Goal: Transaction & Acquisition: Purchase product/service

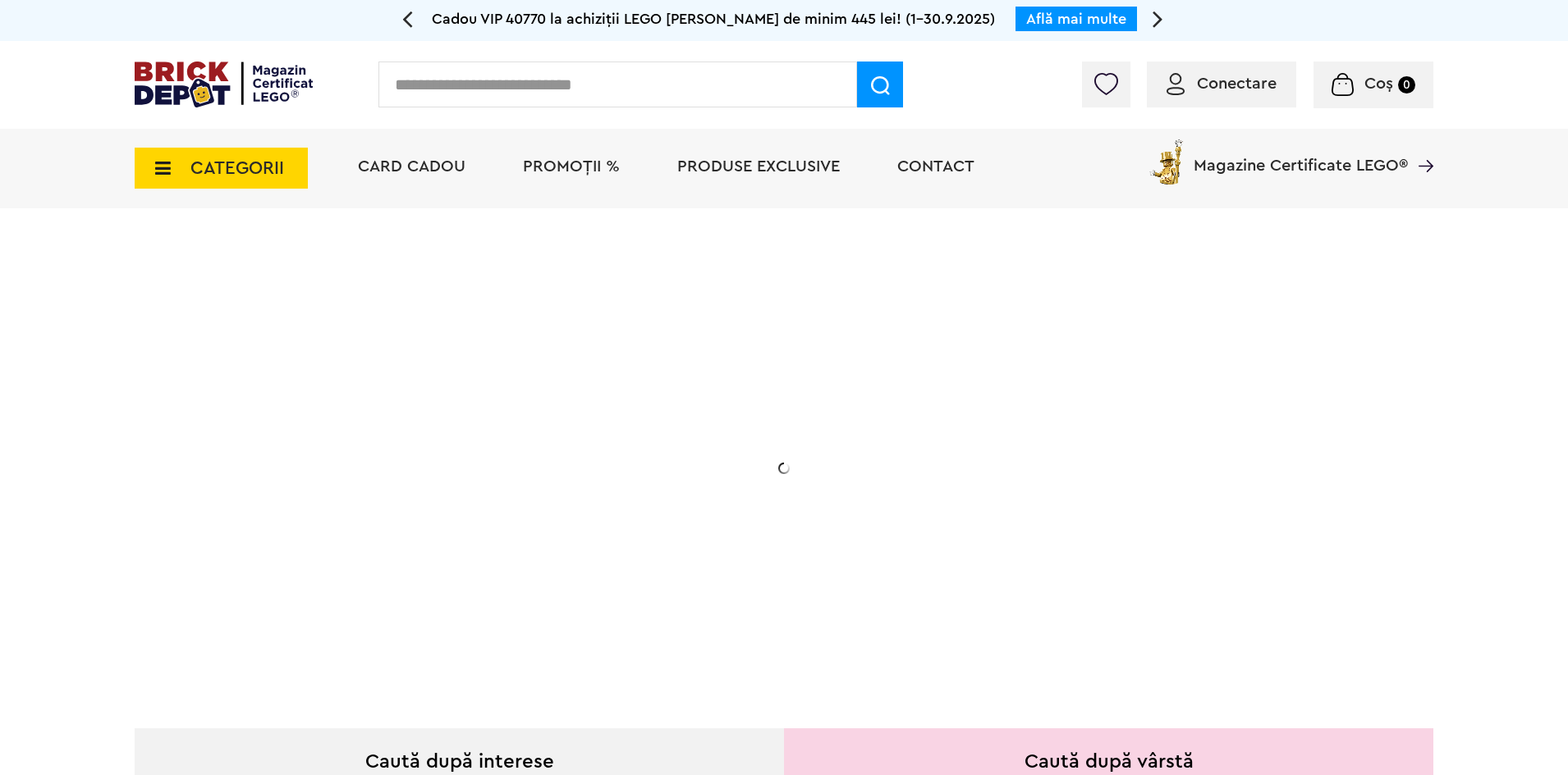
click at [1209, 54] on div "Conectare Coș 0" at bounding box center [784, 85] width 1568 height 88
click at [1196, 89] on span "Conectare" at bounding box center [1222, 84] width 110 height 16
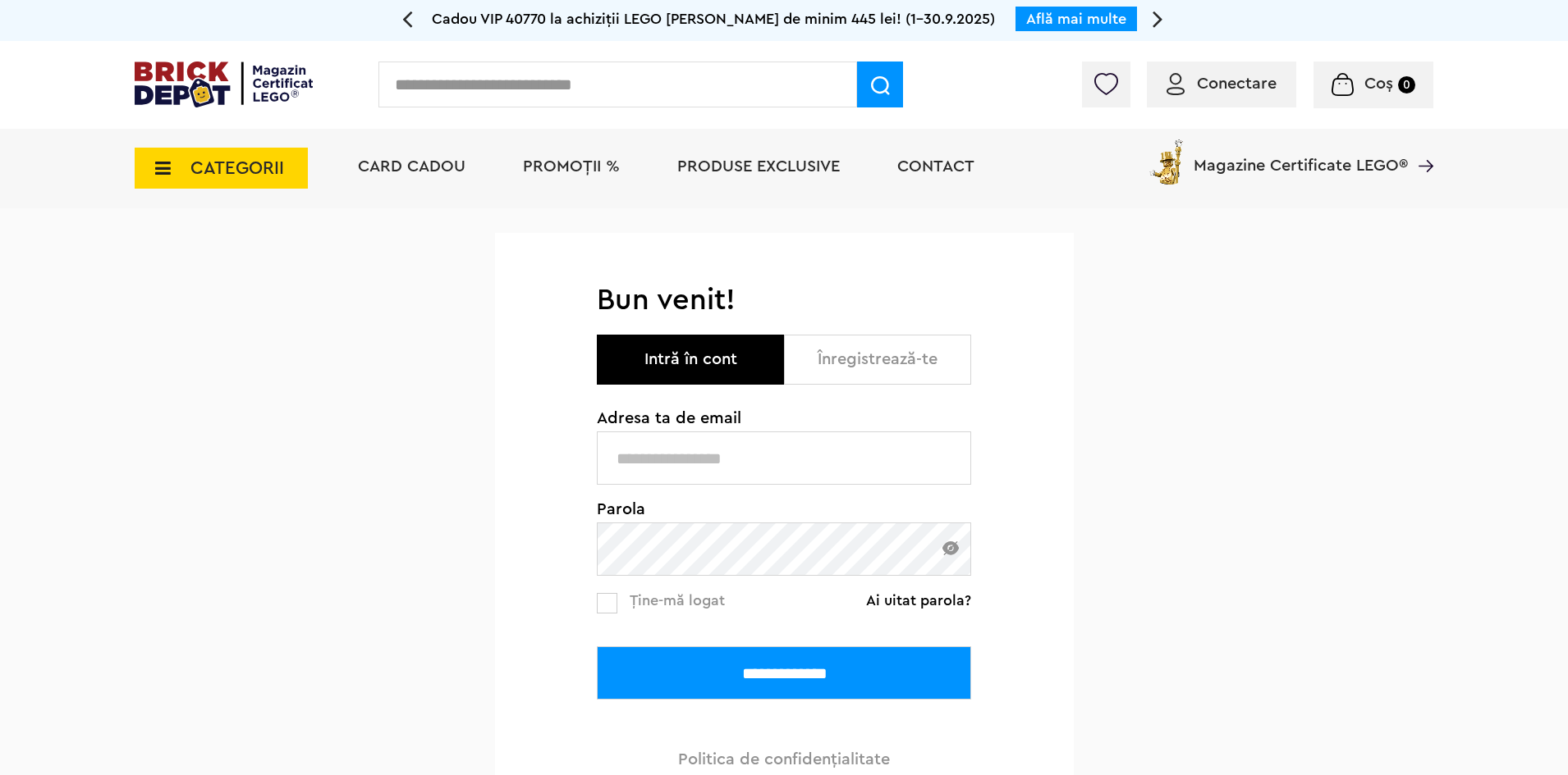
type input "**********"
click at [766, 648] on input "**********" at bounding box center [784, 673] width 374 height 53
click at [766, 668] on input "**********" at bounding box center [784, 673] width 374 height 53
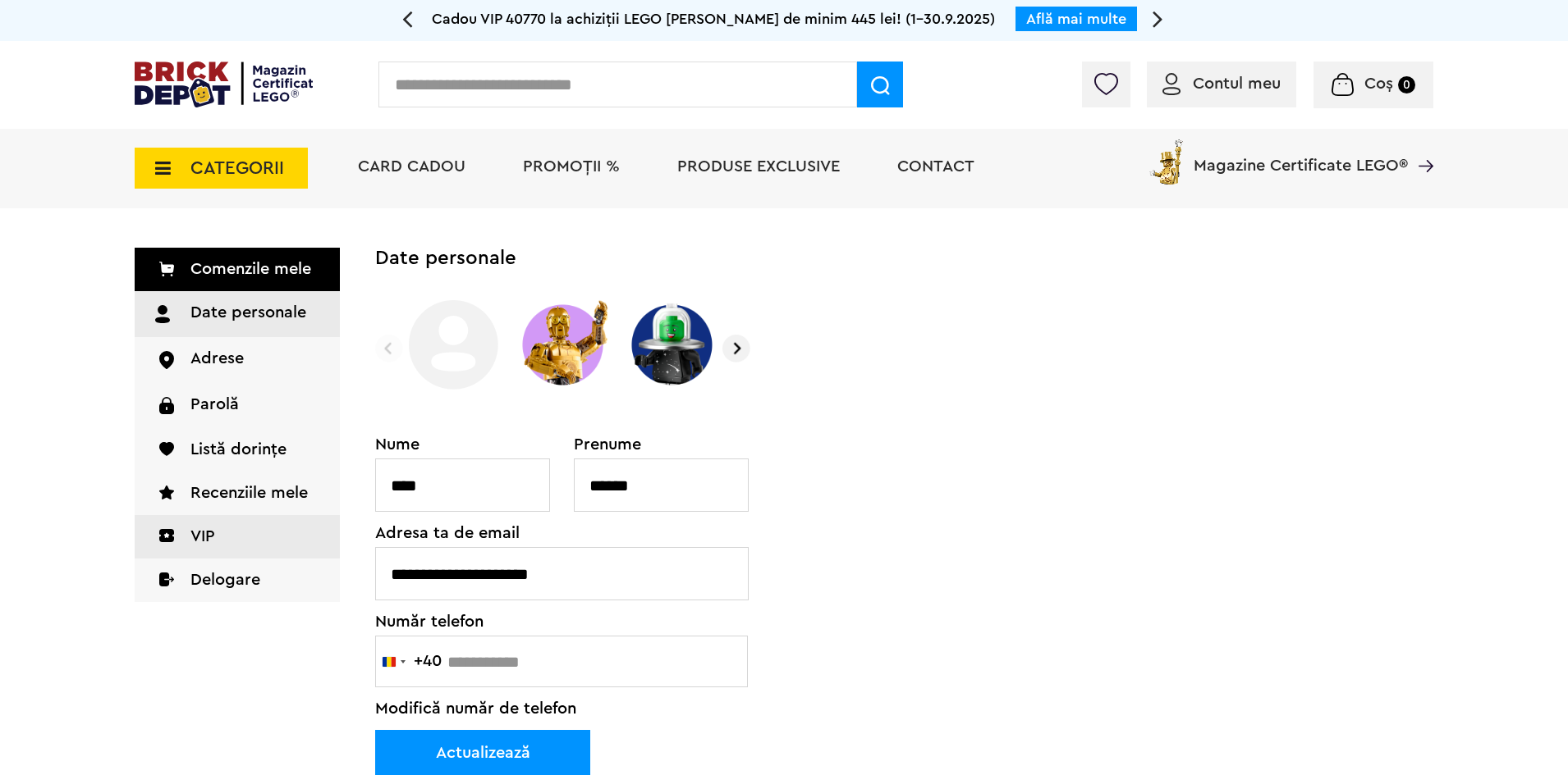
click at [250, 549] on link "VIP" at bounding box center [237, 537] width 205 height 43
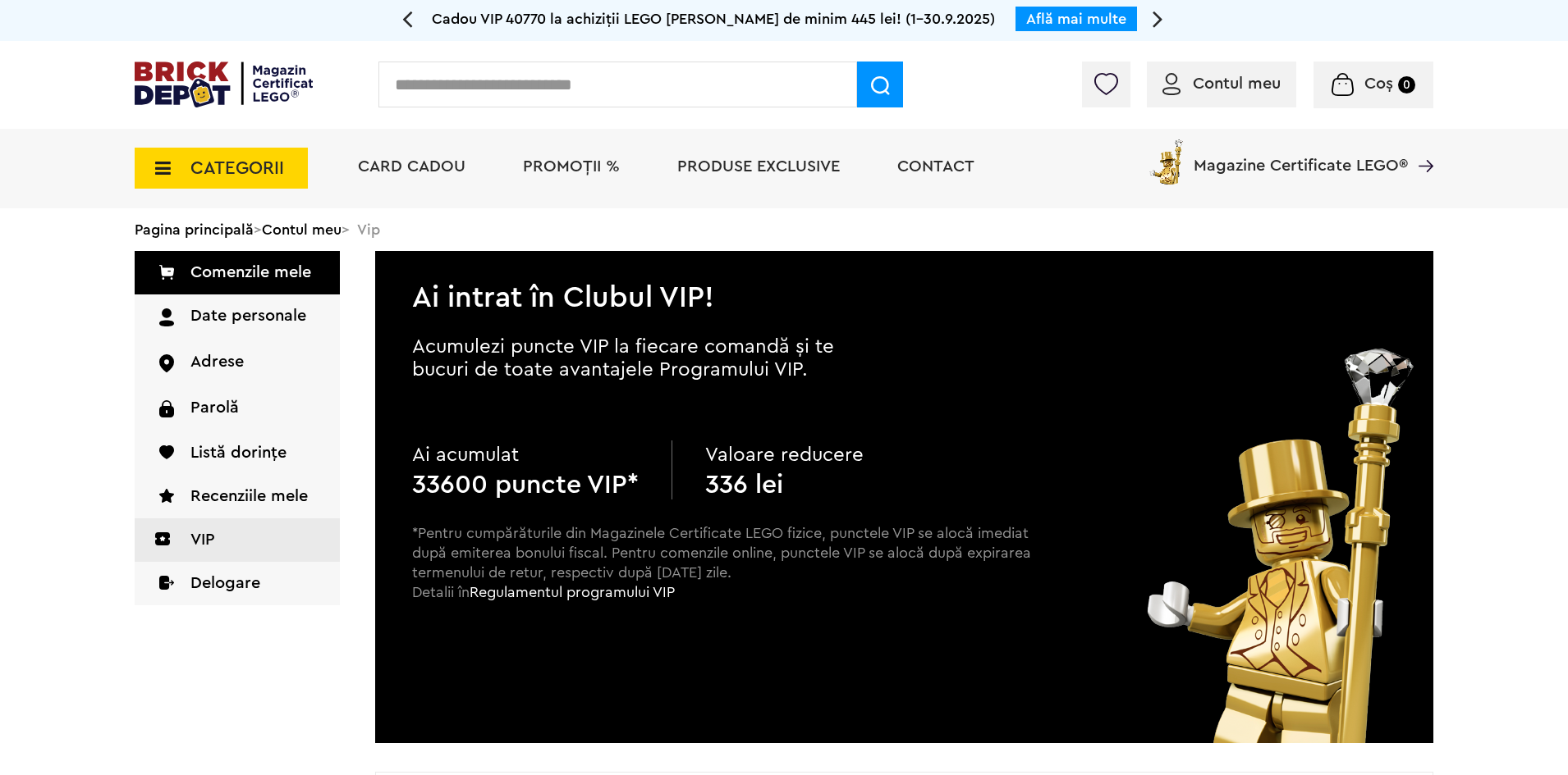
click at [222, 75] on img at bounding box center [224, 84] width 178 height 46
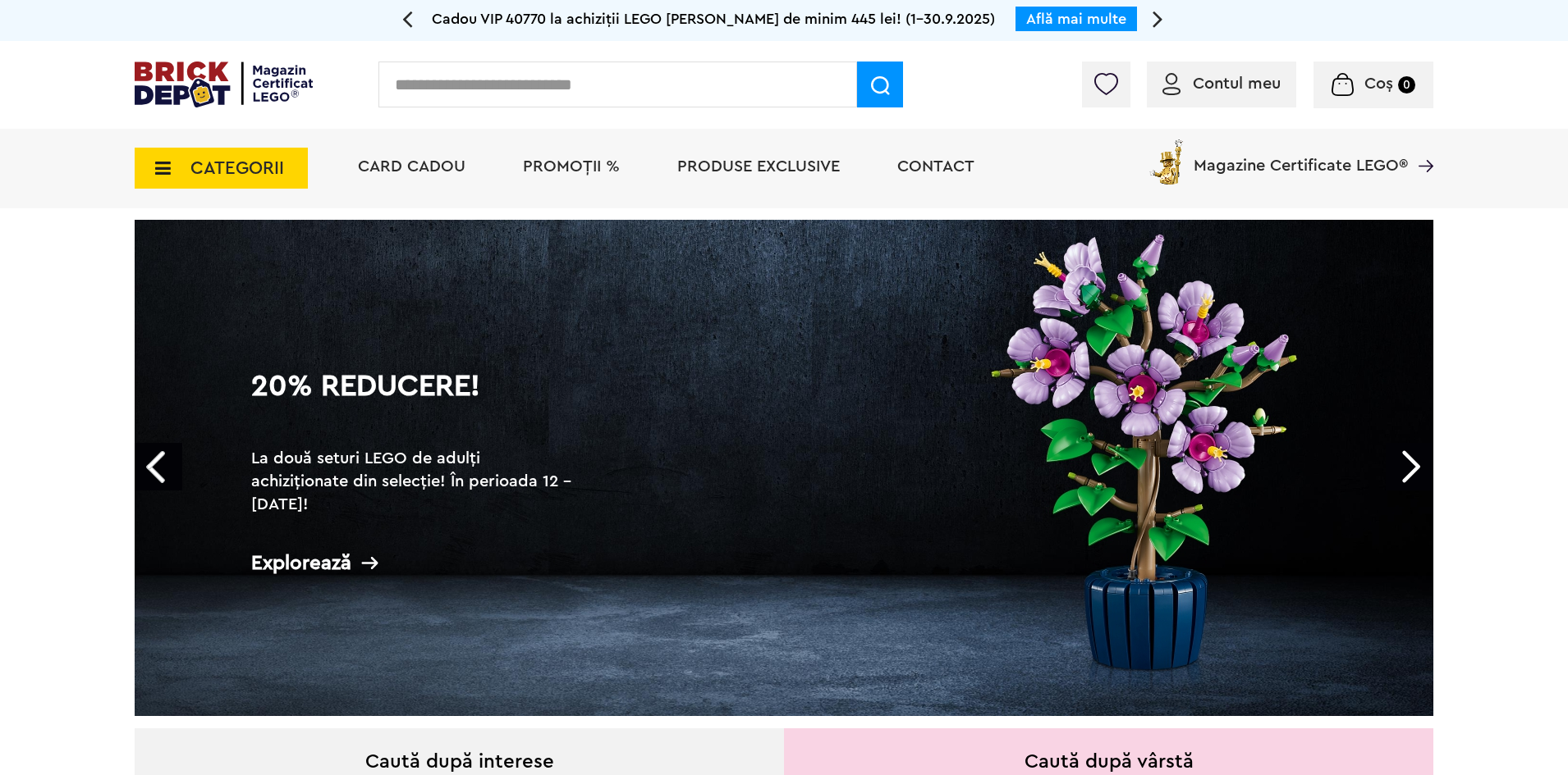
click at [559, 162] on span "PROMOȚII %" at bounding box center [571, 166] width 97 height 16
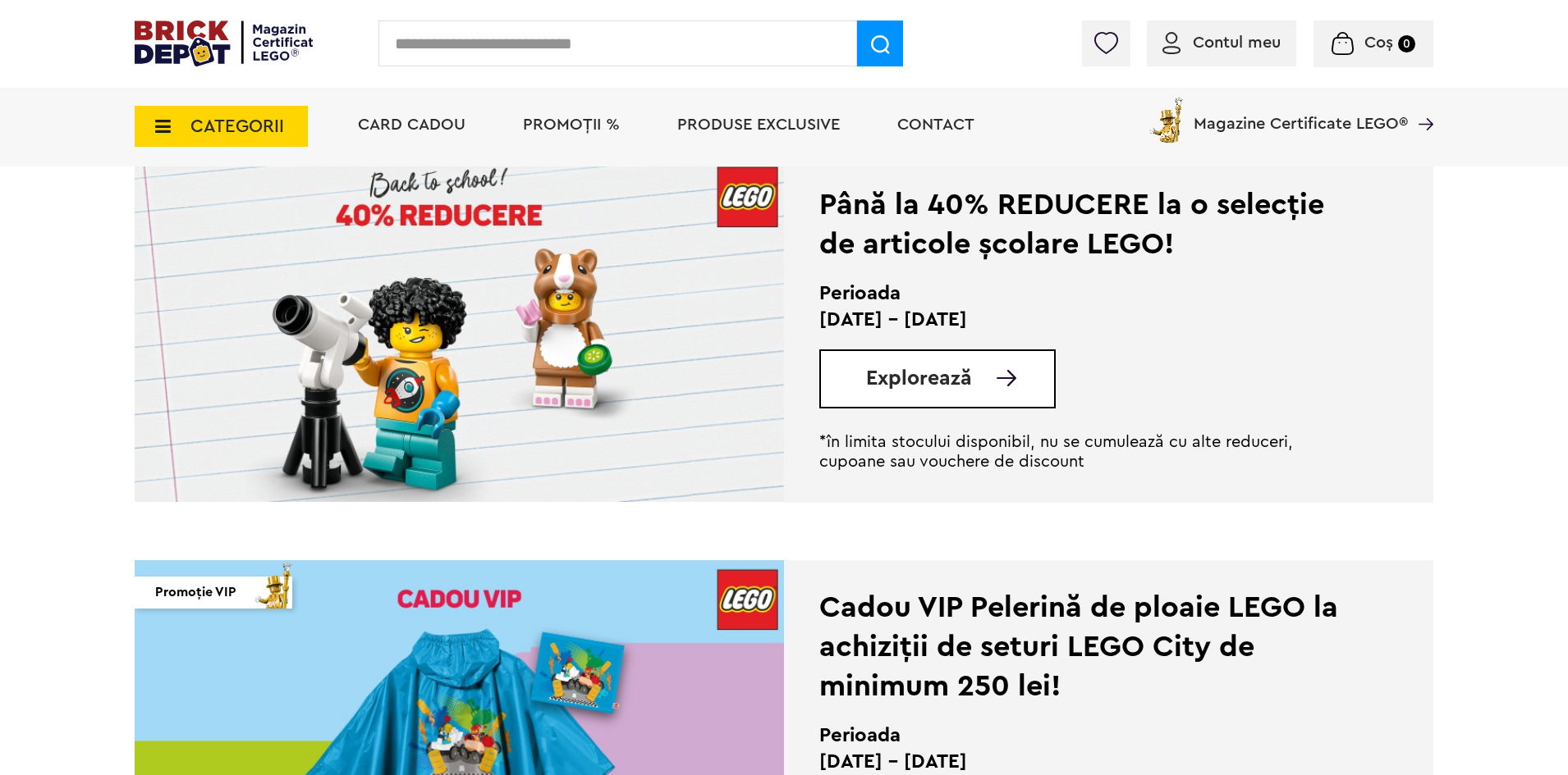
scroll to position [410, 0]
click at [927, 372] on span "Explorează" at bounding box center [919, 378] width 106 height 21
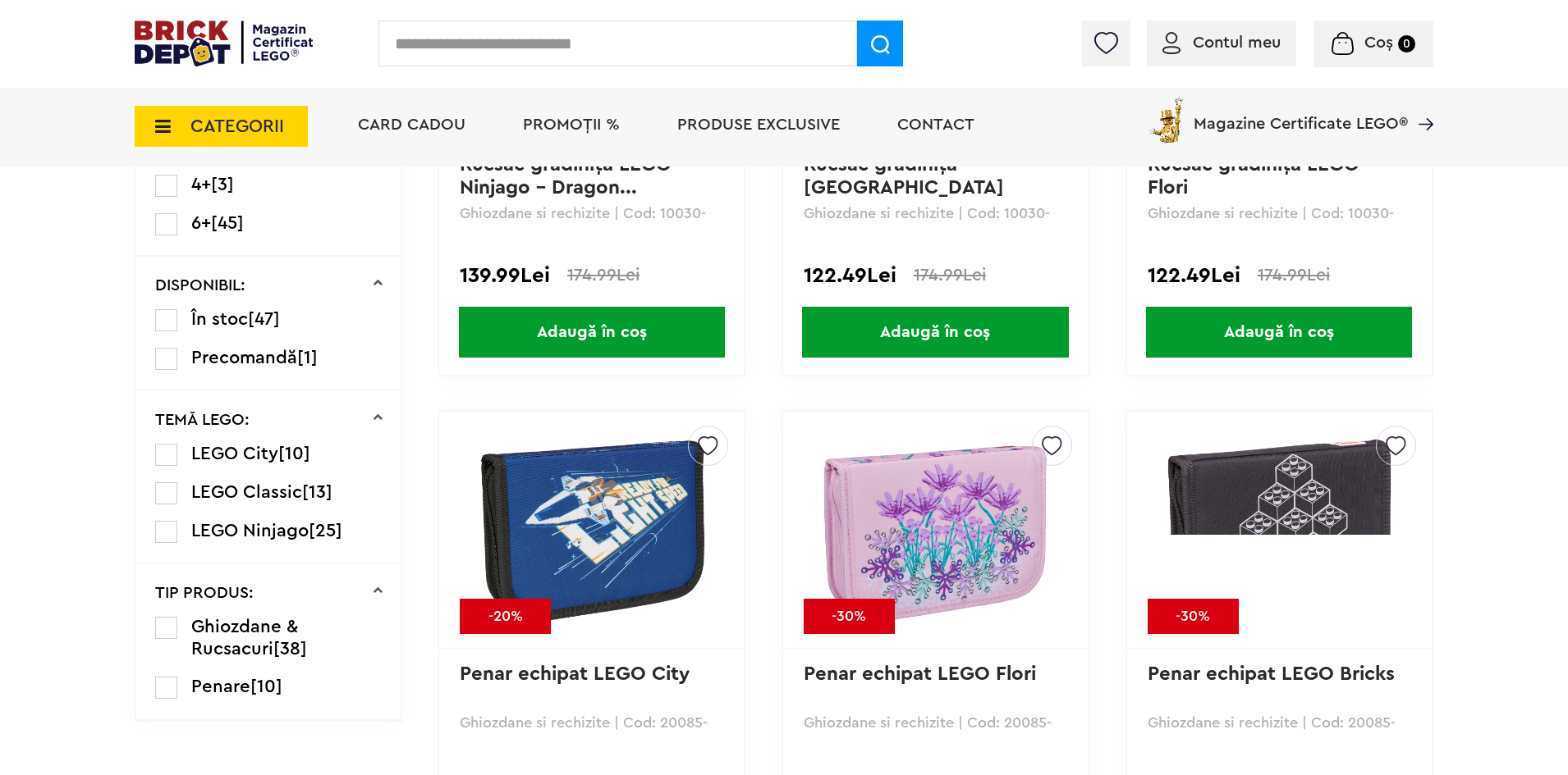
scroll to position [287, 0]
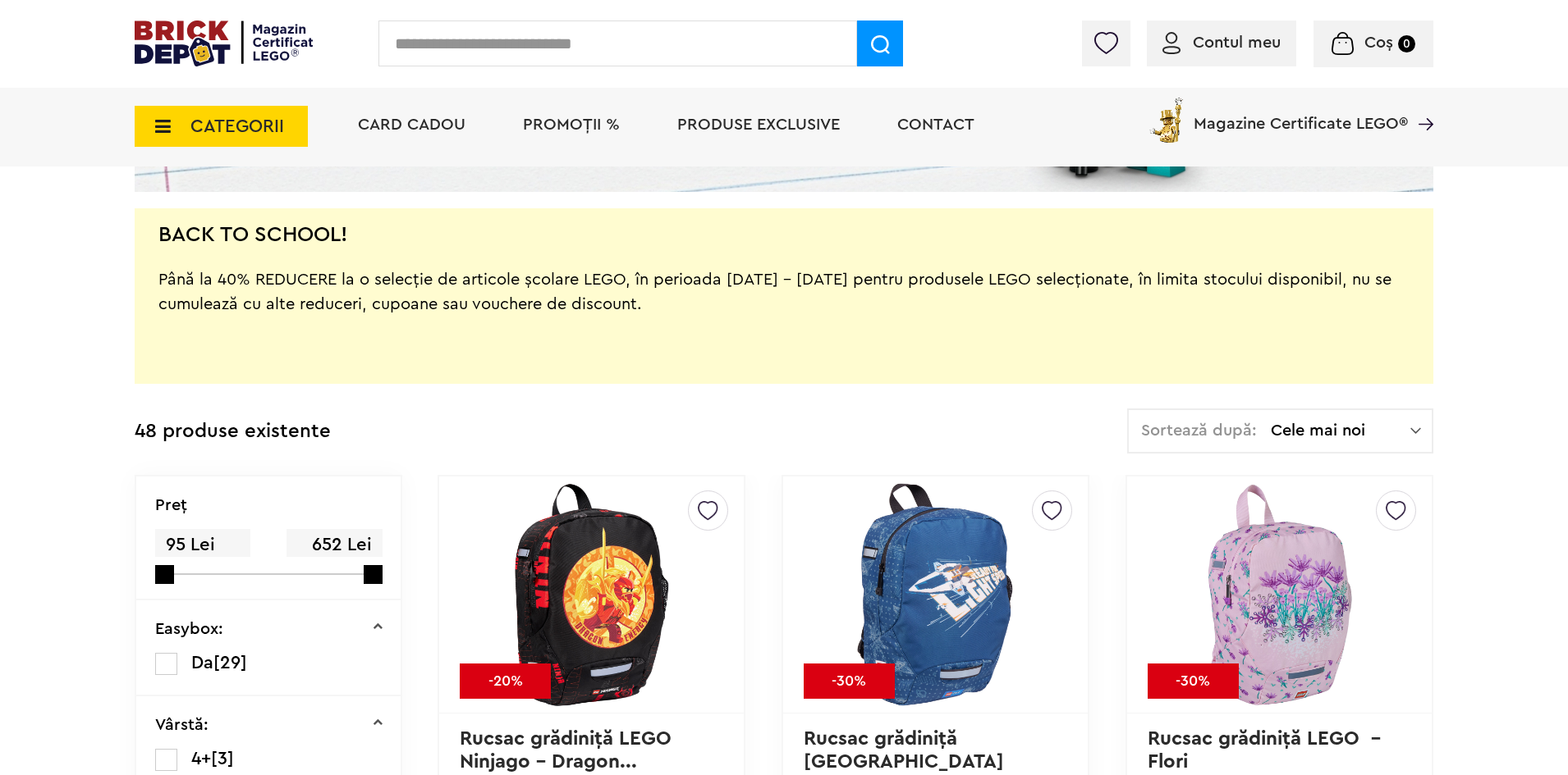
click at [1337, 418] on div "Sortează după: Cele mai noi Cele mai noi Cele mai vechi Cele mai ieftine Cele m…" at bounding box center [1280, 431] width 306 height 45
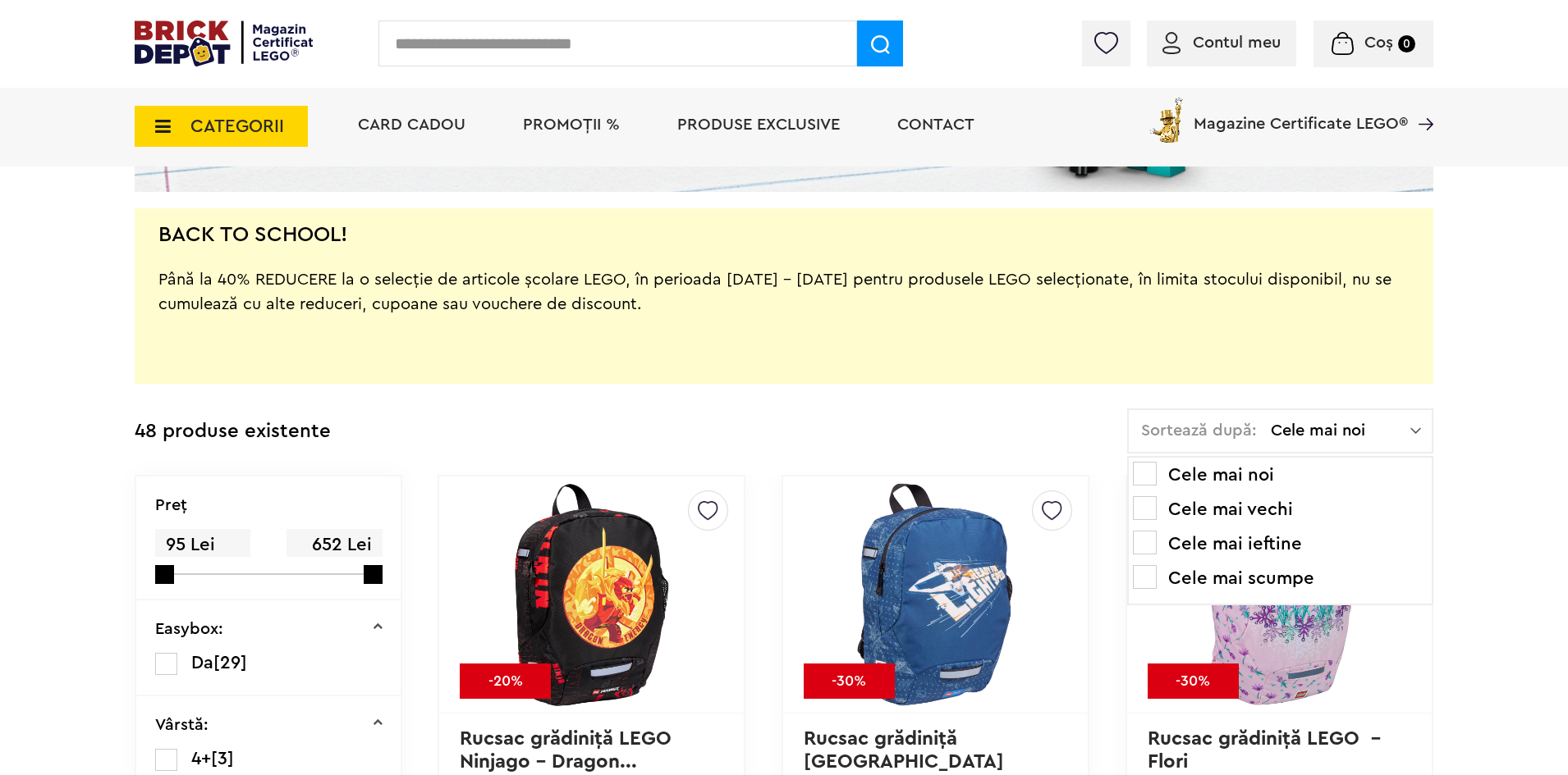
click at [1286, 579] on li "Cele mai scumpe" at bounding box center [1280, 578] width 295 height 26
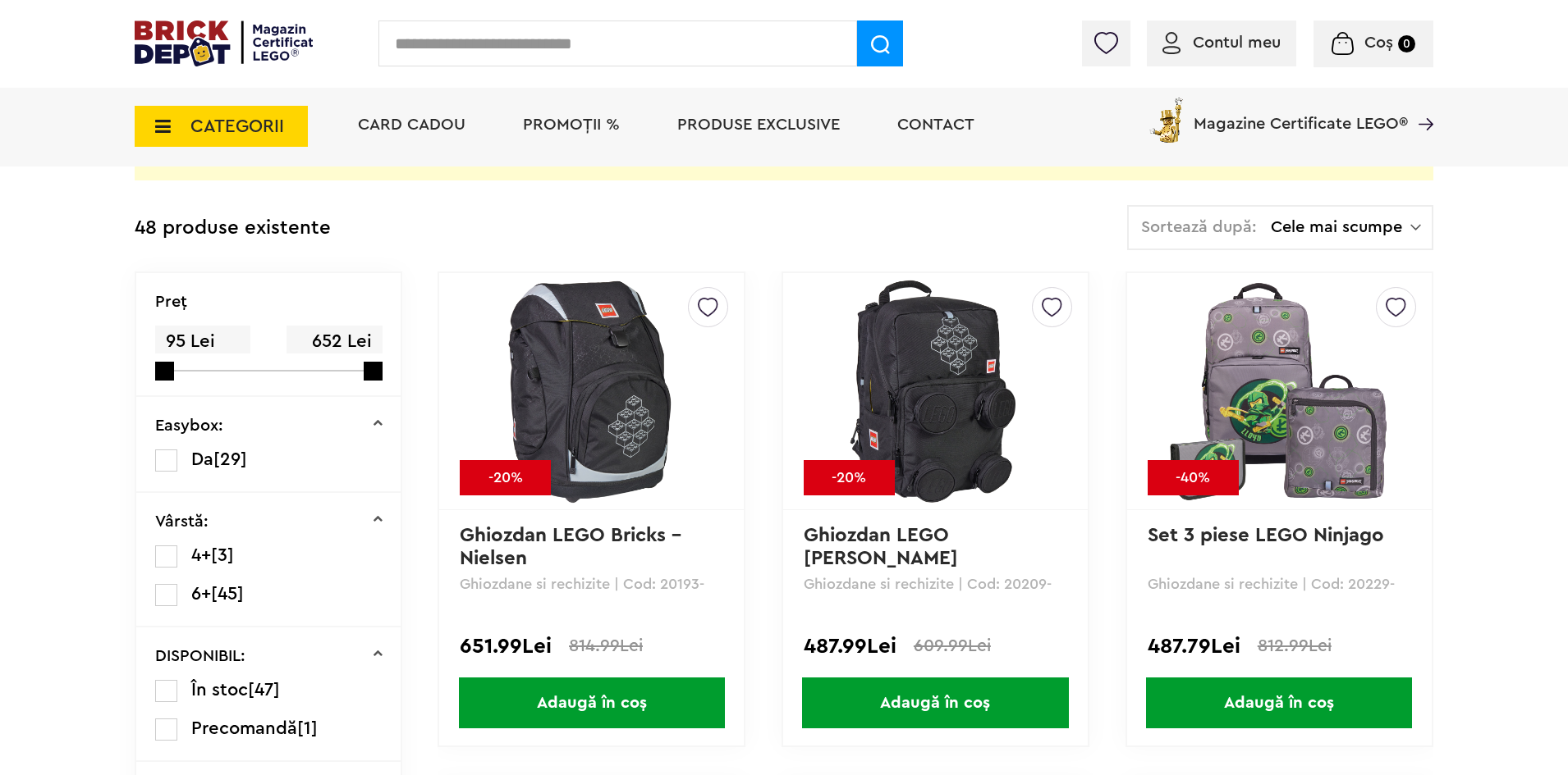
scroll to position [575, 0]
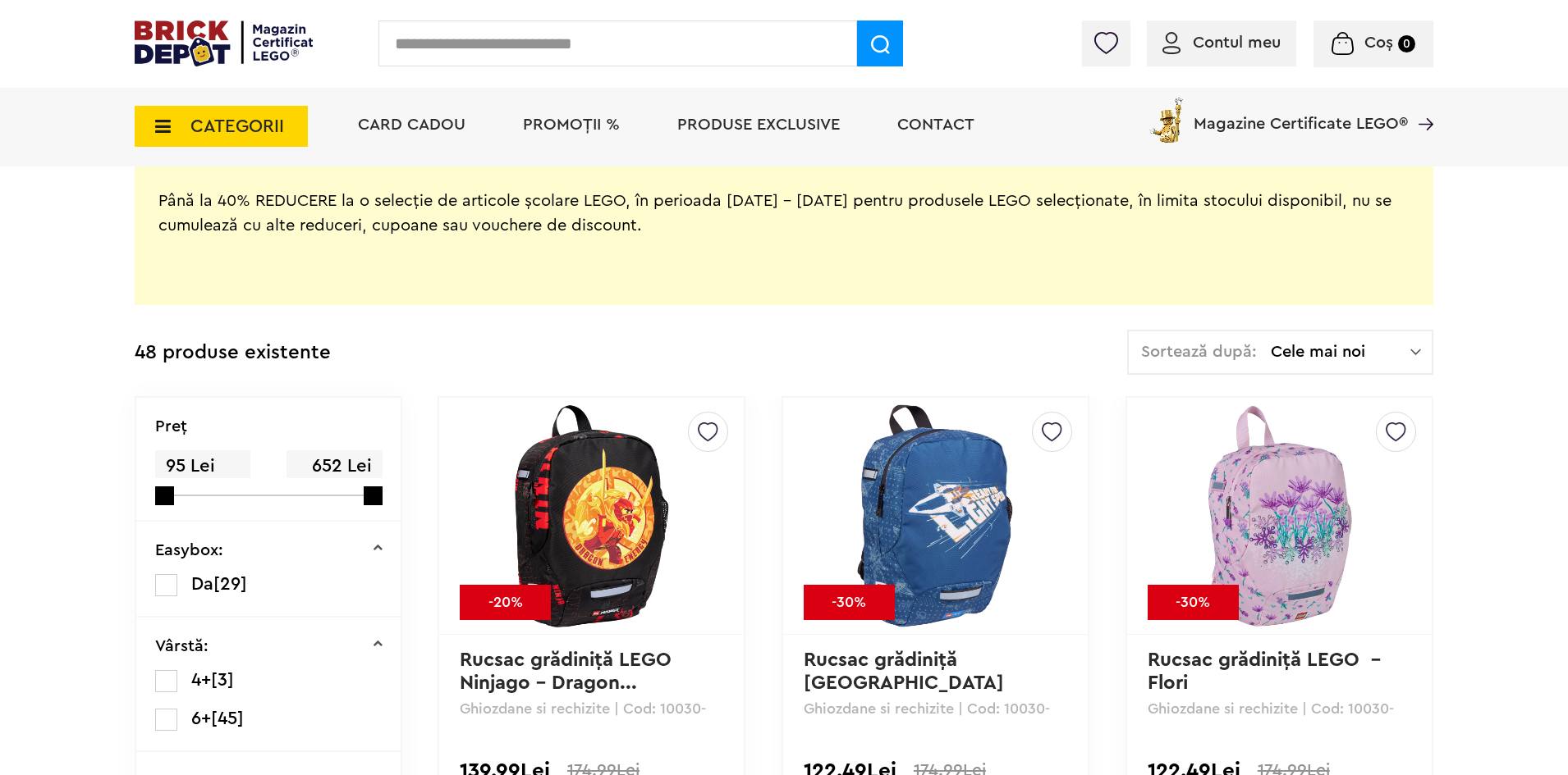
scroll to position [615, 0]
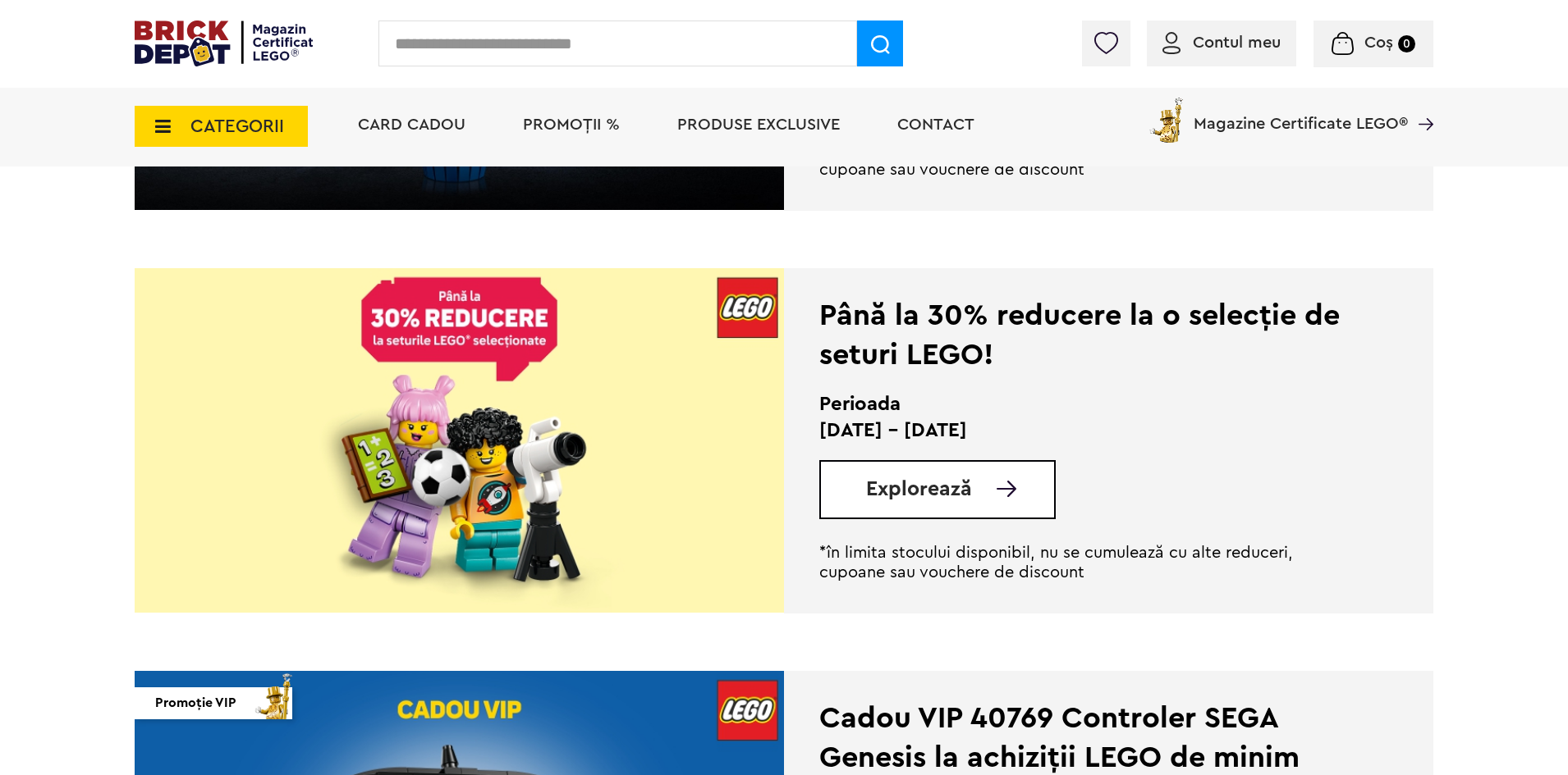
scroll to position [1559, 0]
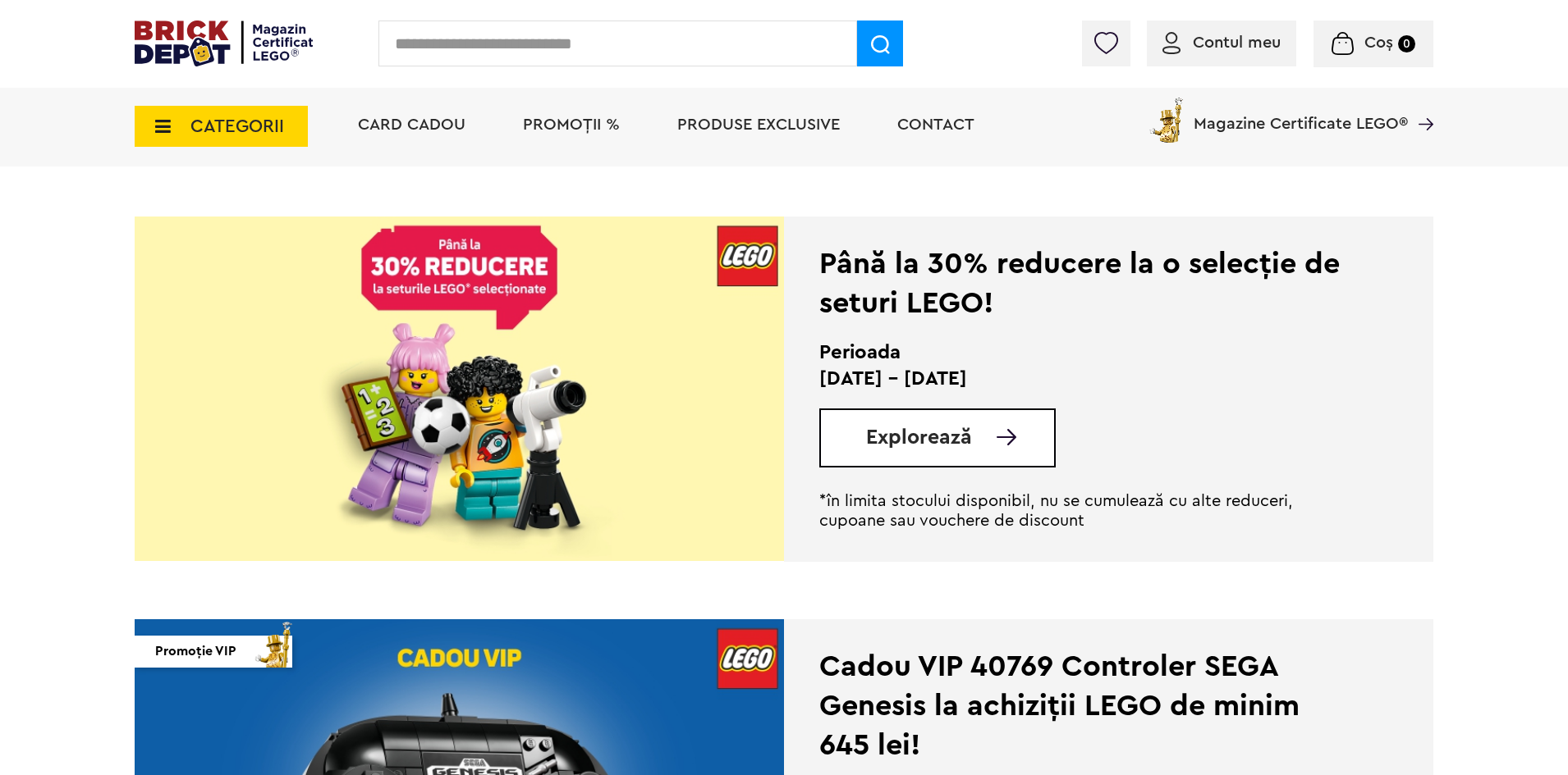
click at [928, 434] on span "Explorează" at bounding box center [919, 437] width 106 height 21
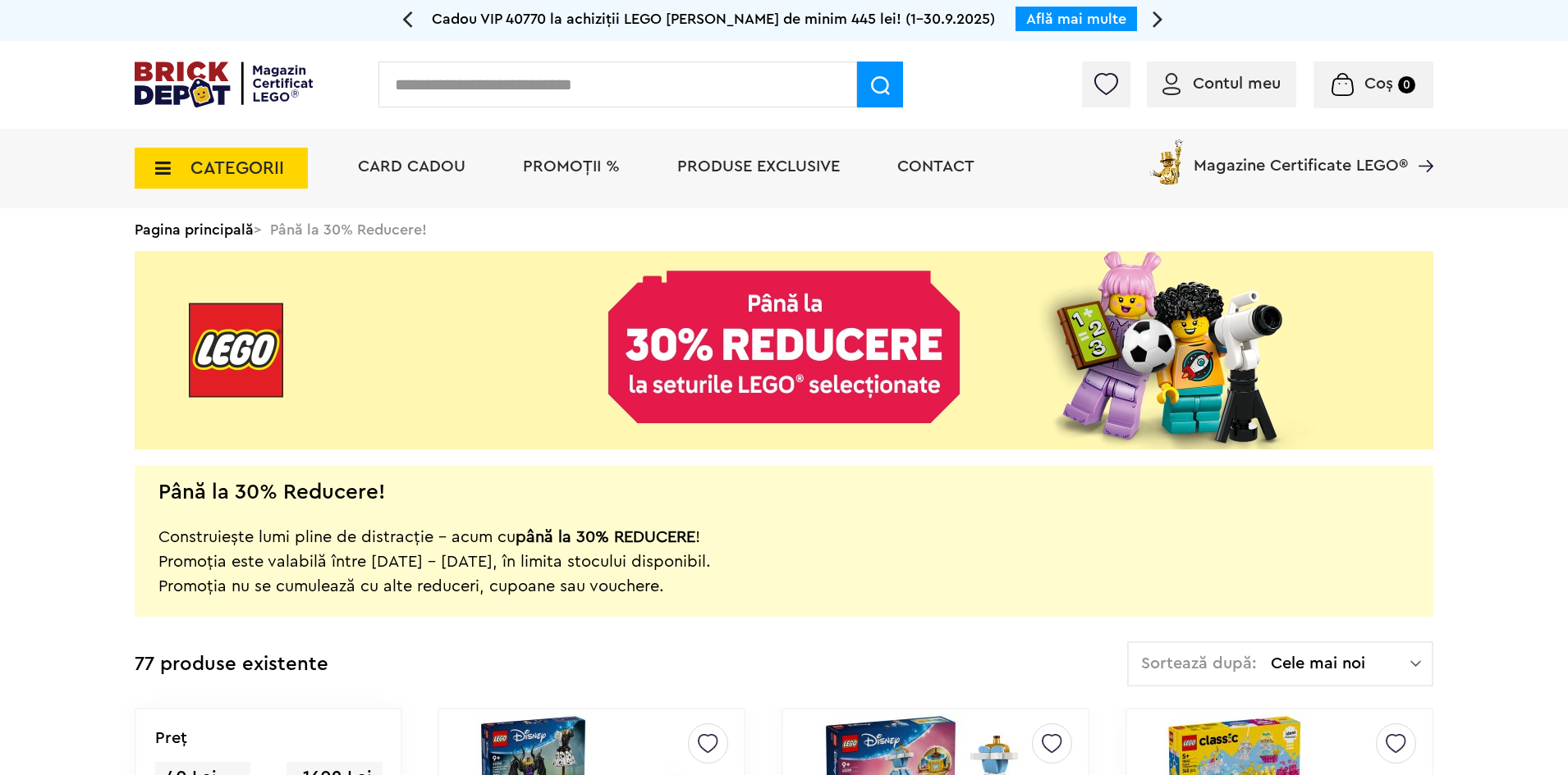
click at [1344, 484] on div "Până la 30% Reducere! Construiește lumi pline de distracție – acum cu până la 3…" at bounding box center [784, 541] width 1299 height 151
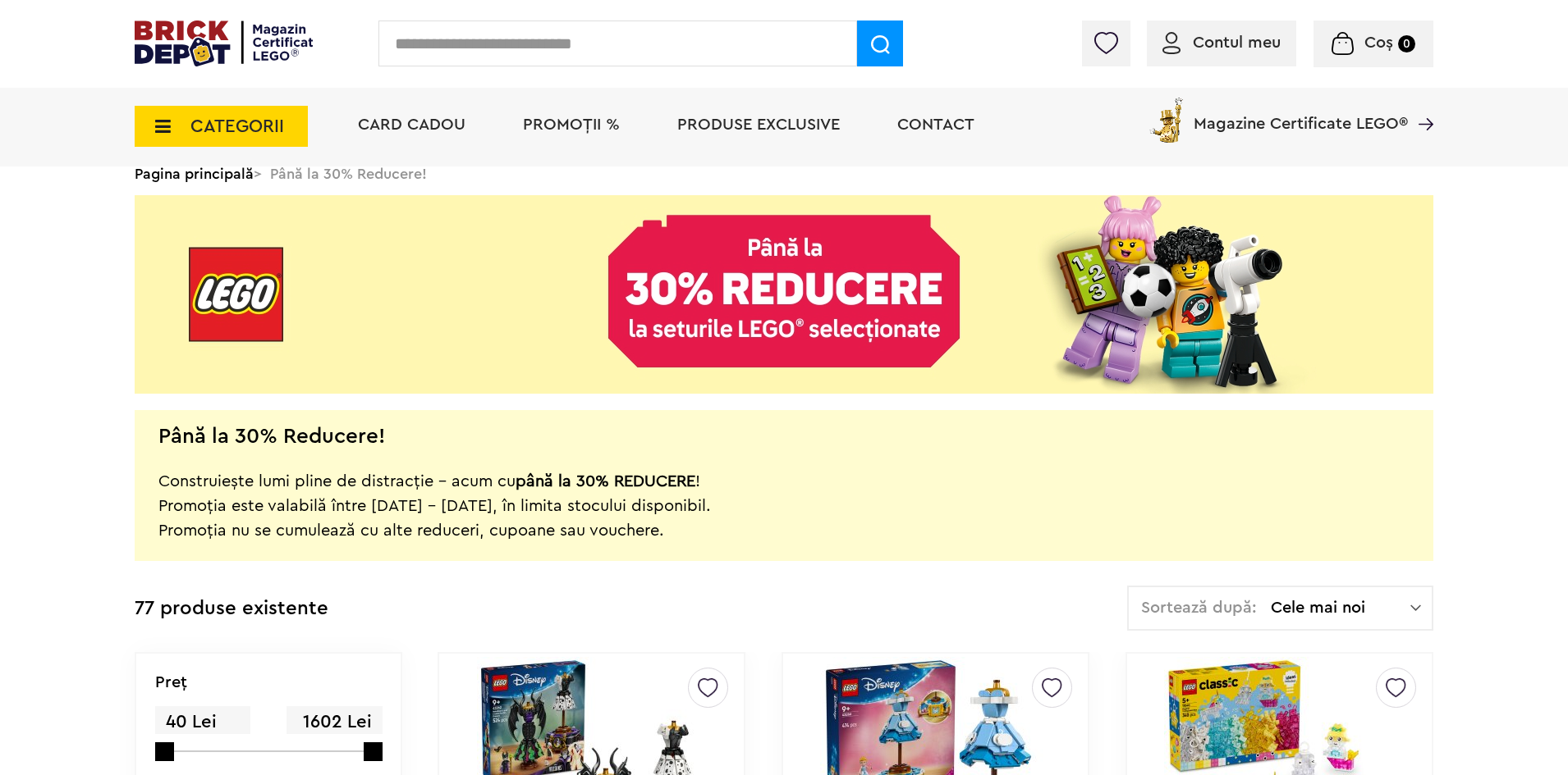
scroll to position [165, 0]
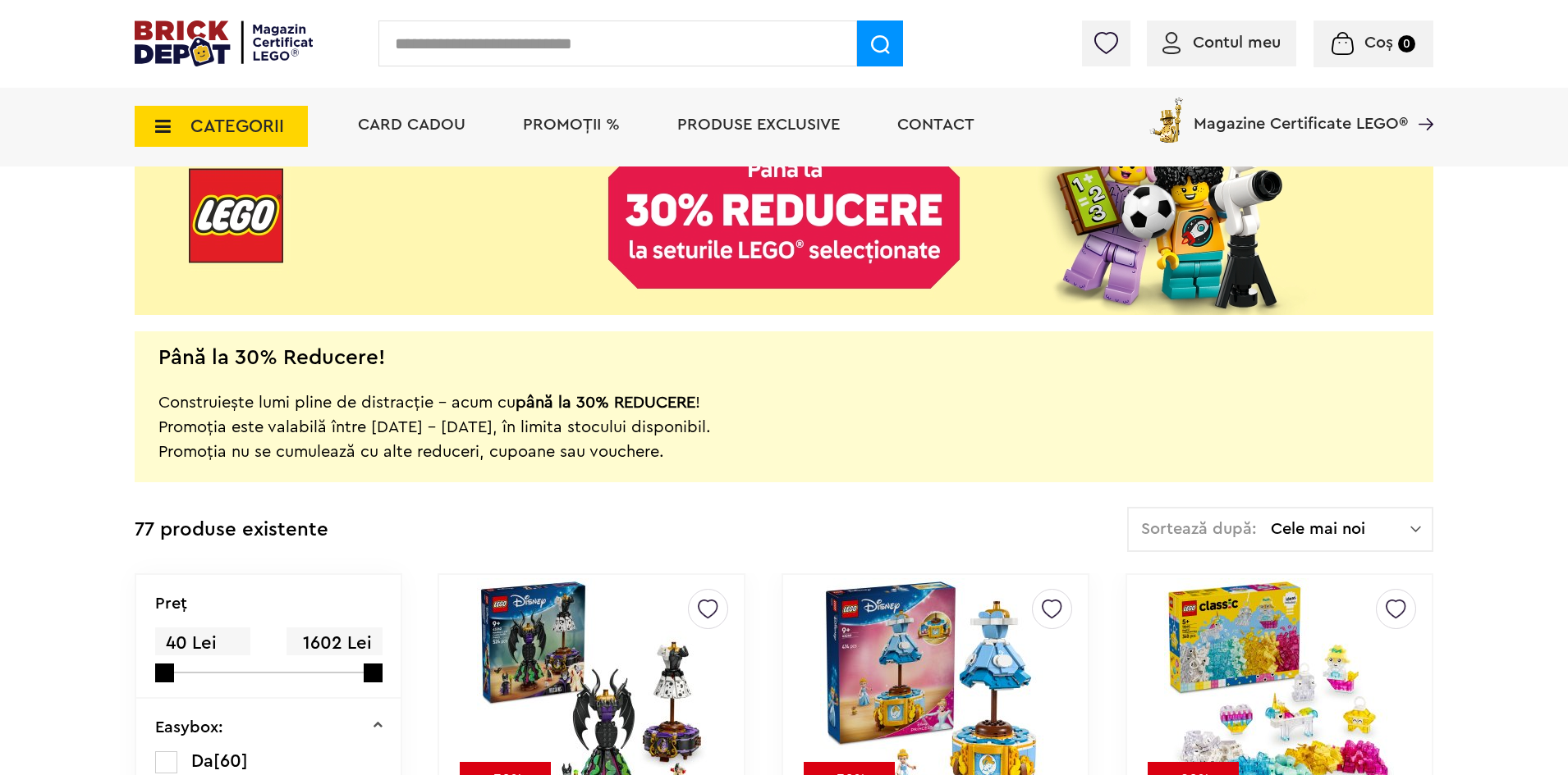
click at [1332, 521] on span "Cele mai noi" at bounding box center [1340, 530] width 139 height 16
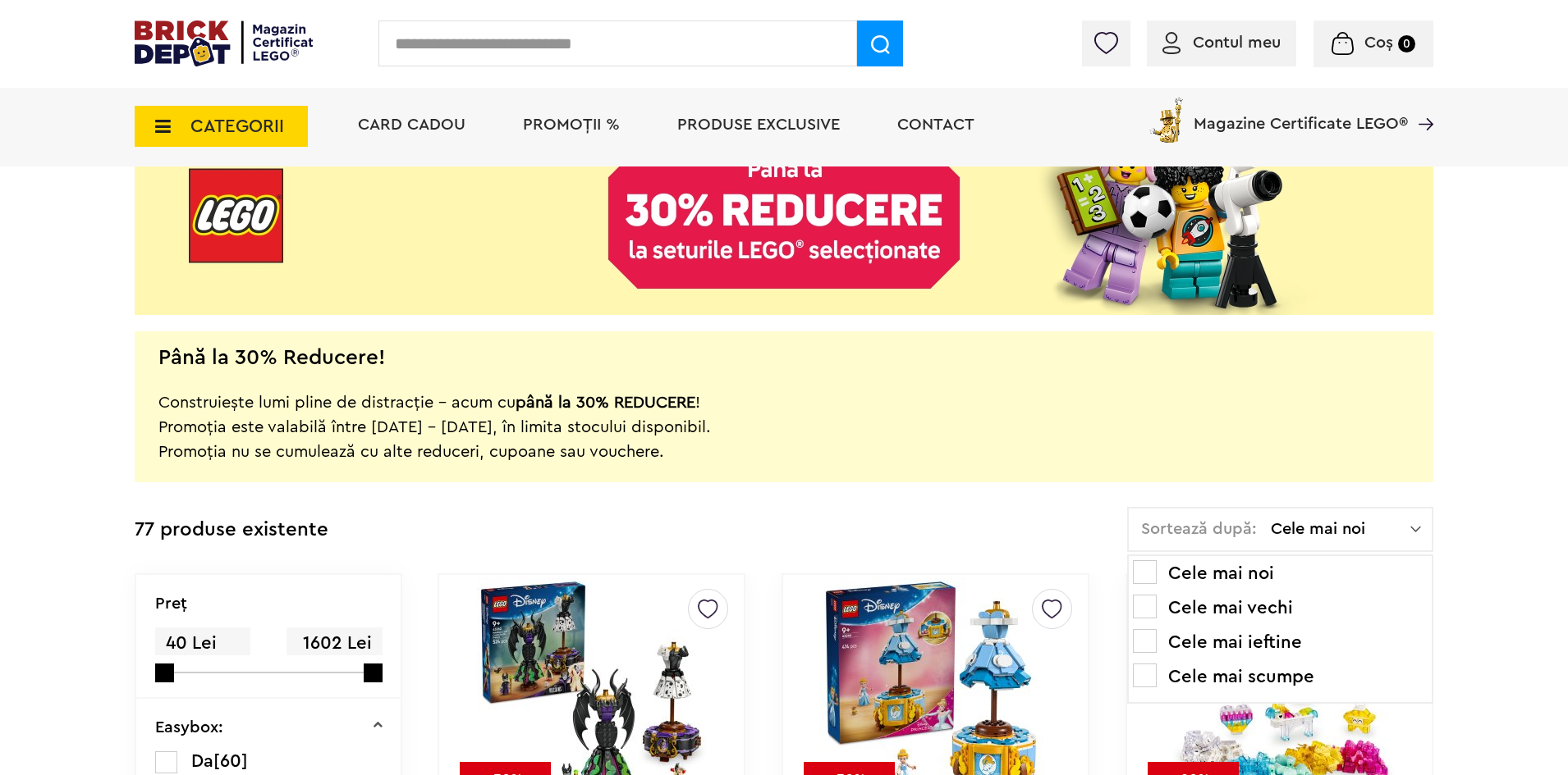
click at [1296, 674] on li "Cele mai scumpe" at bounding box center [1280, 676] width 295 height 26
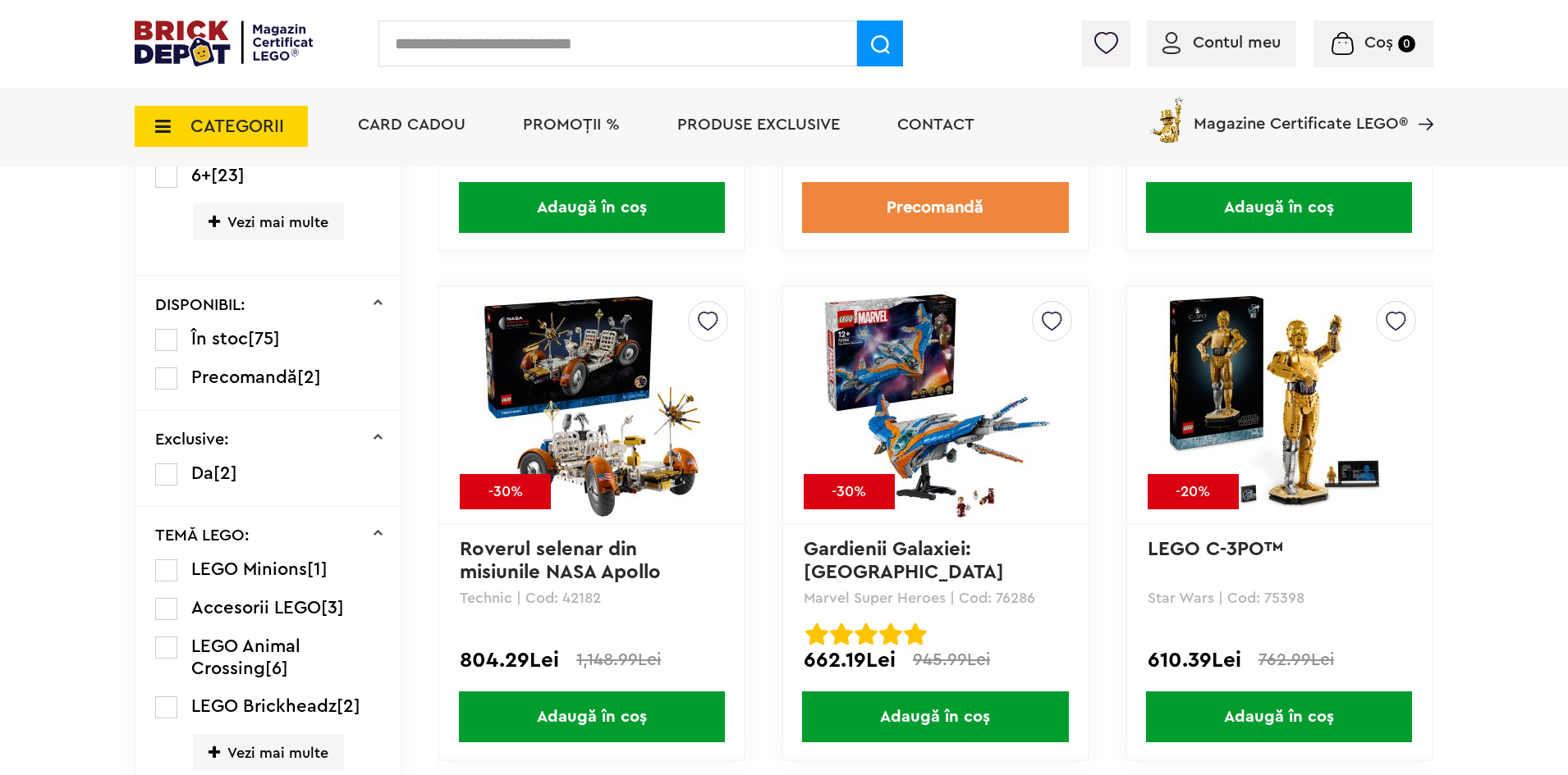
scroll to position [656, 0]
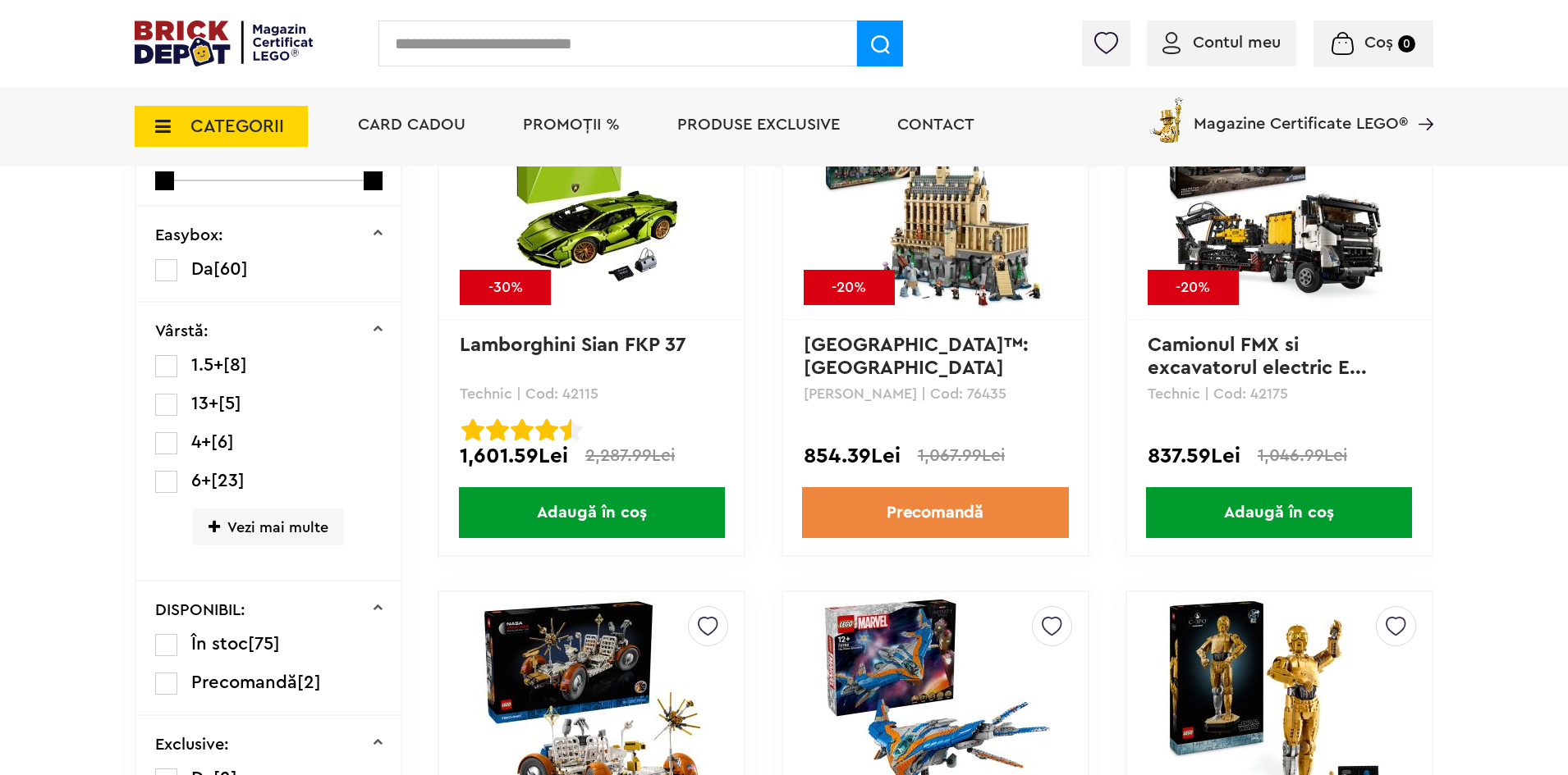
click at [214, 51] on img at bounding box center [224, 43] width 178 height 46
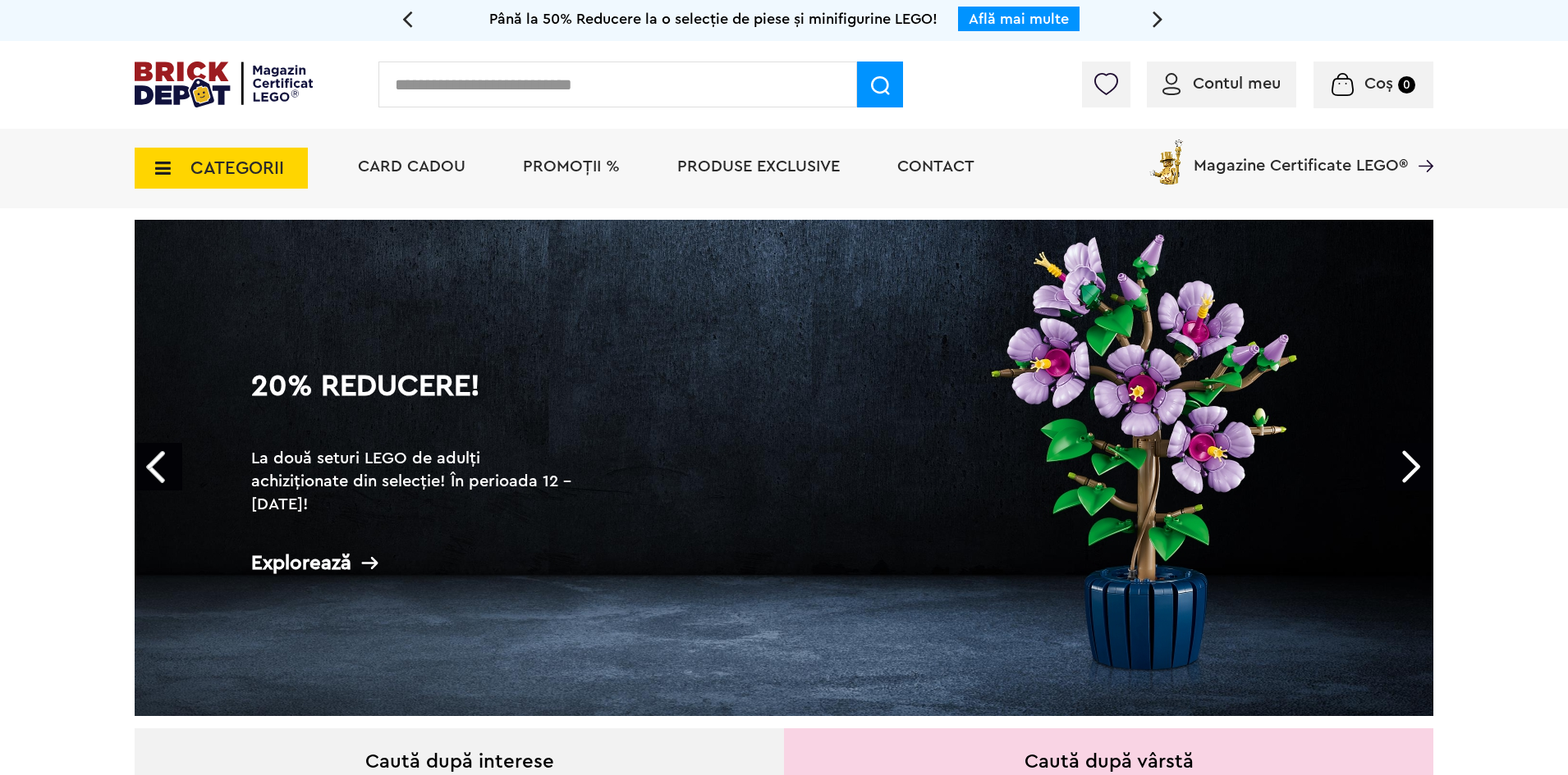
click at [594, 386] on div "20% Reducere! La două seturi LEGO de adulți achiziționate din selecție! În peri…" at bounding box center [415, 475] width 364 height 272
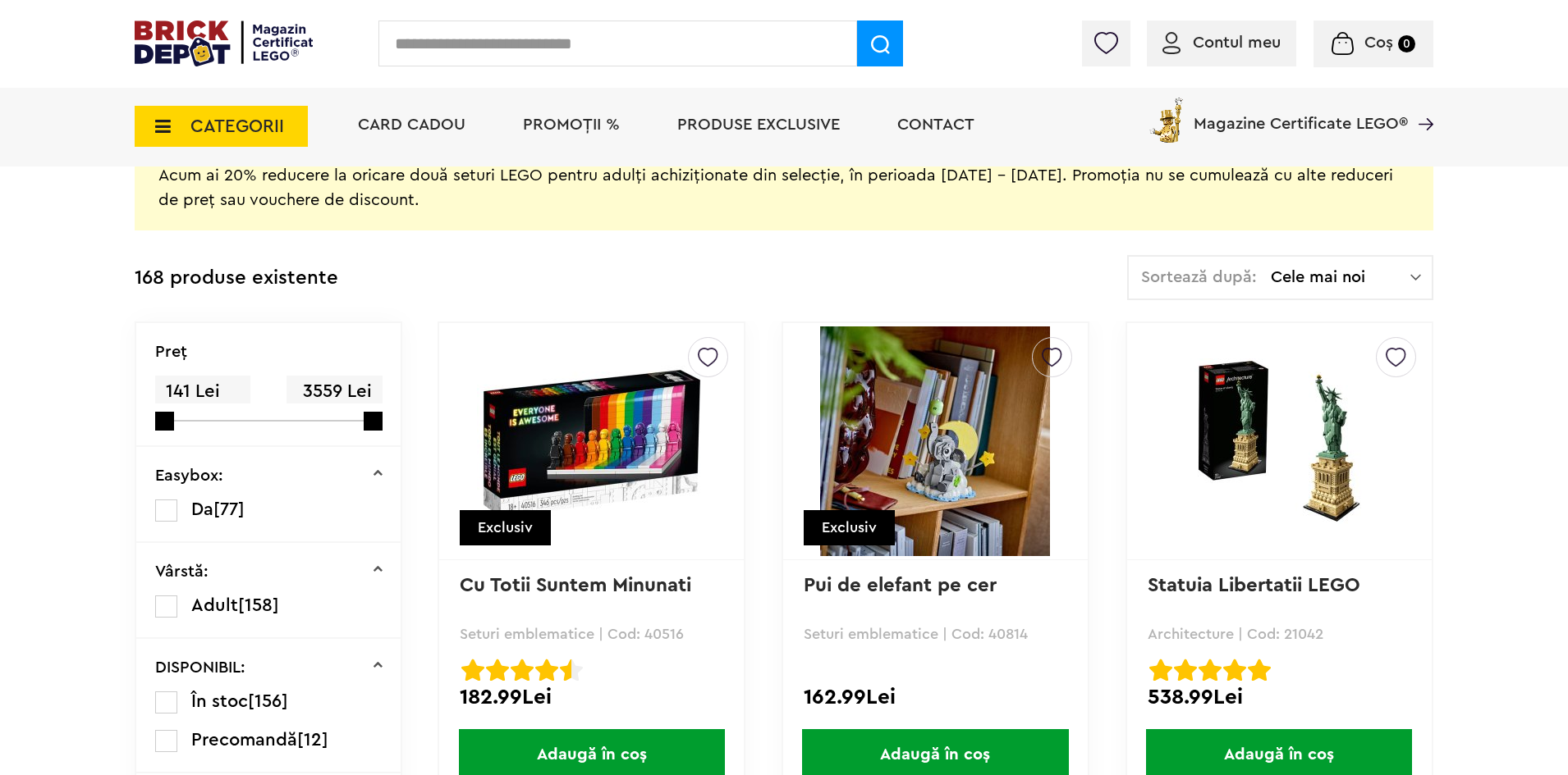
scroll to position [277, 0]
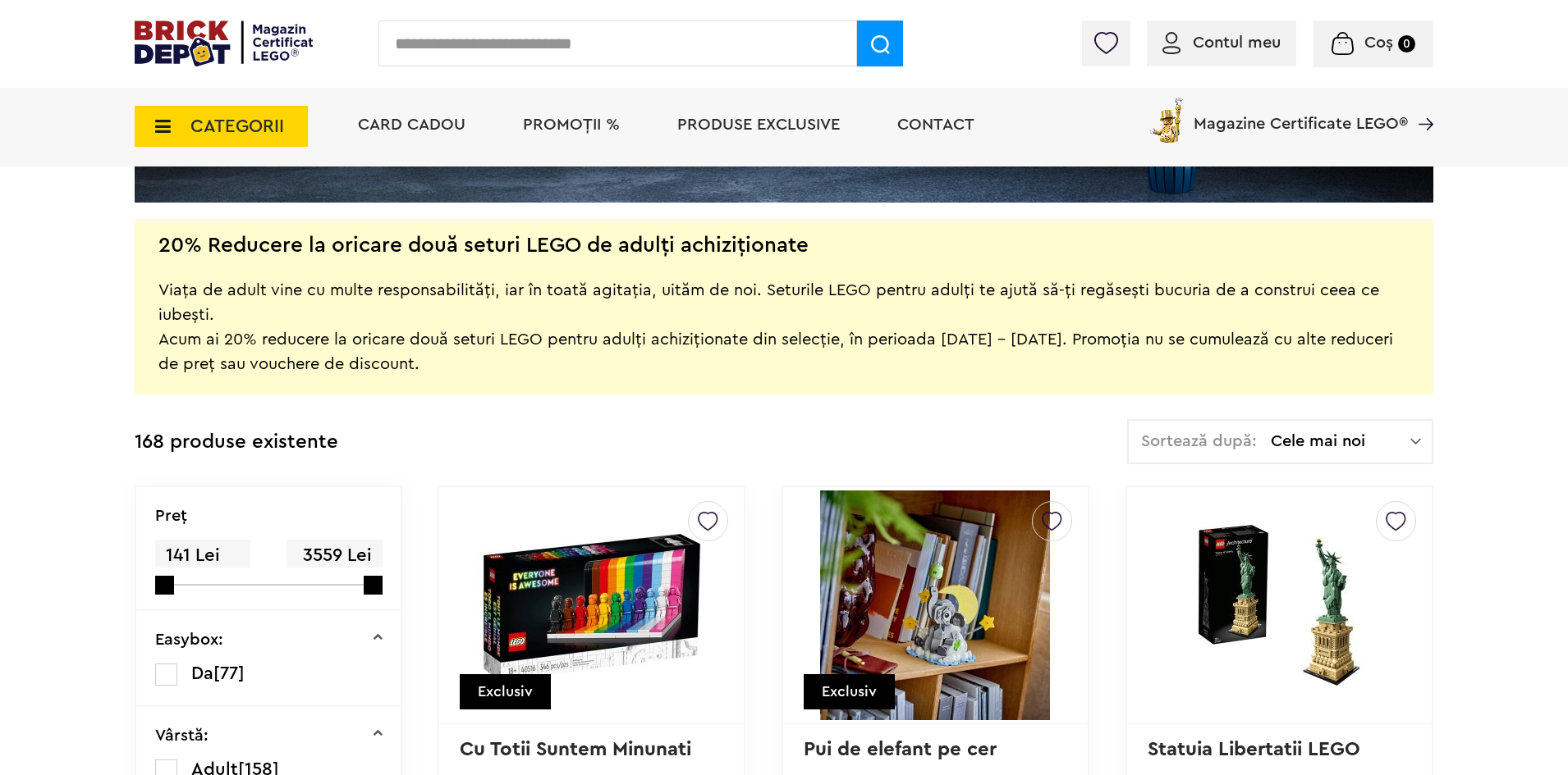
click at [1360, 433] on span "Cele mai noi" at bounding box center [1340, 441] width 139 height 16
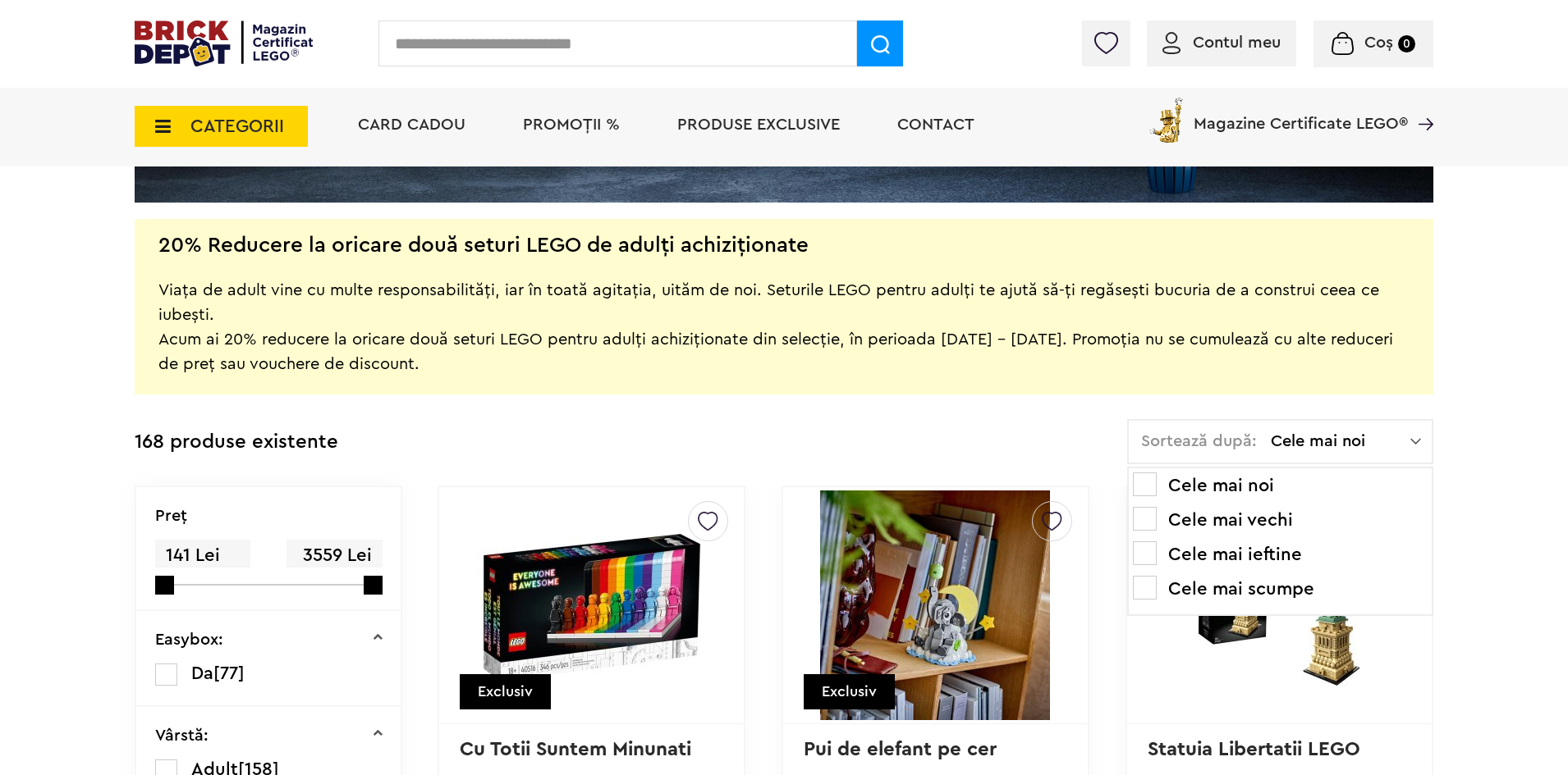
click at [1244, 587] on li "Cele mai scumpe" at bounding box center [1280, 589] width 295 height 26
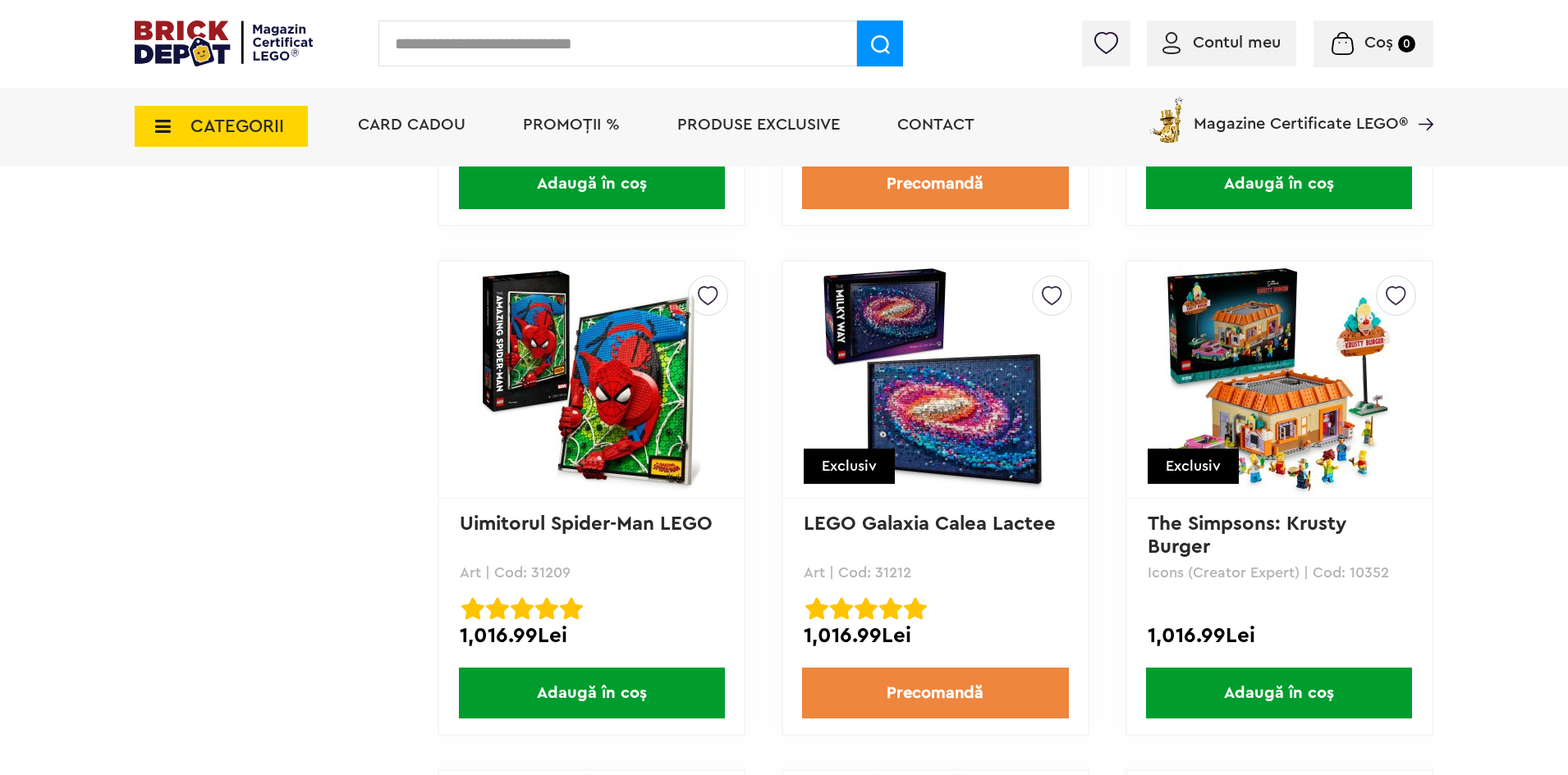
scroll to position [11282, 0]
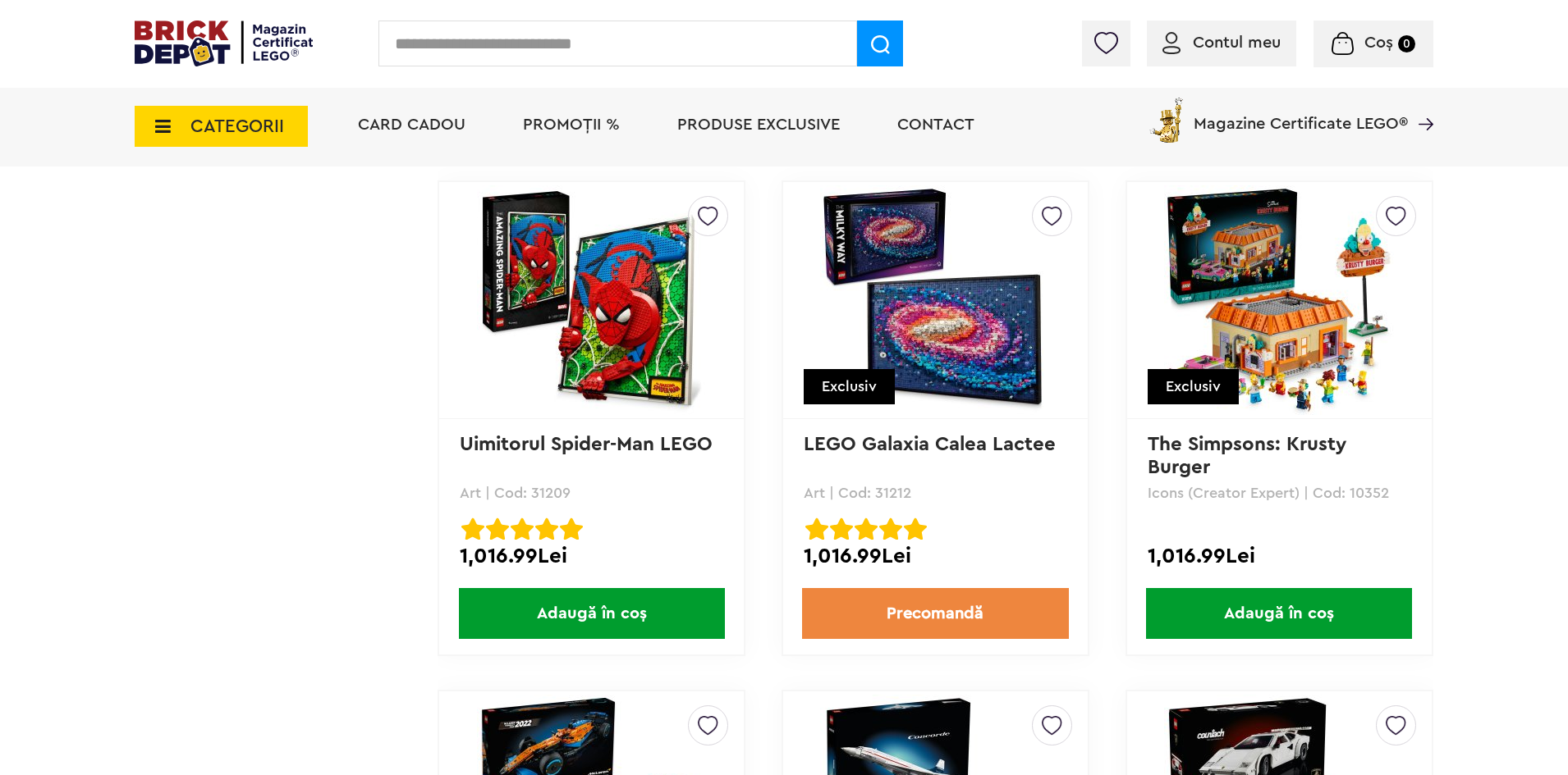
click at [1230, 606] on span "Adaugă în coș" at bounding box center [1279, 613] width 266 height 51
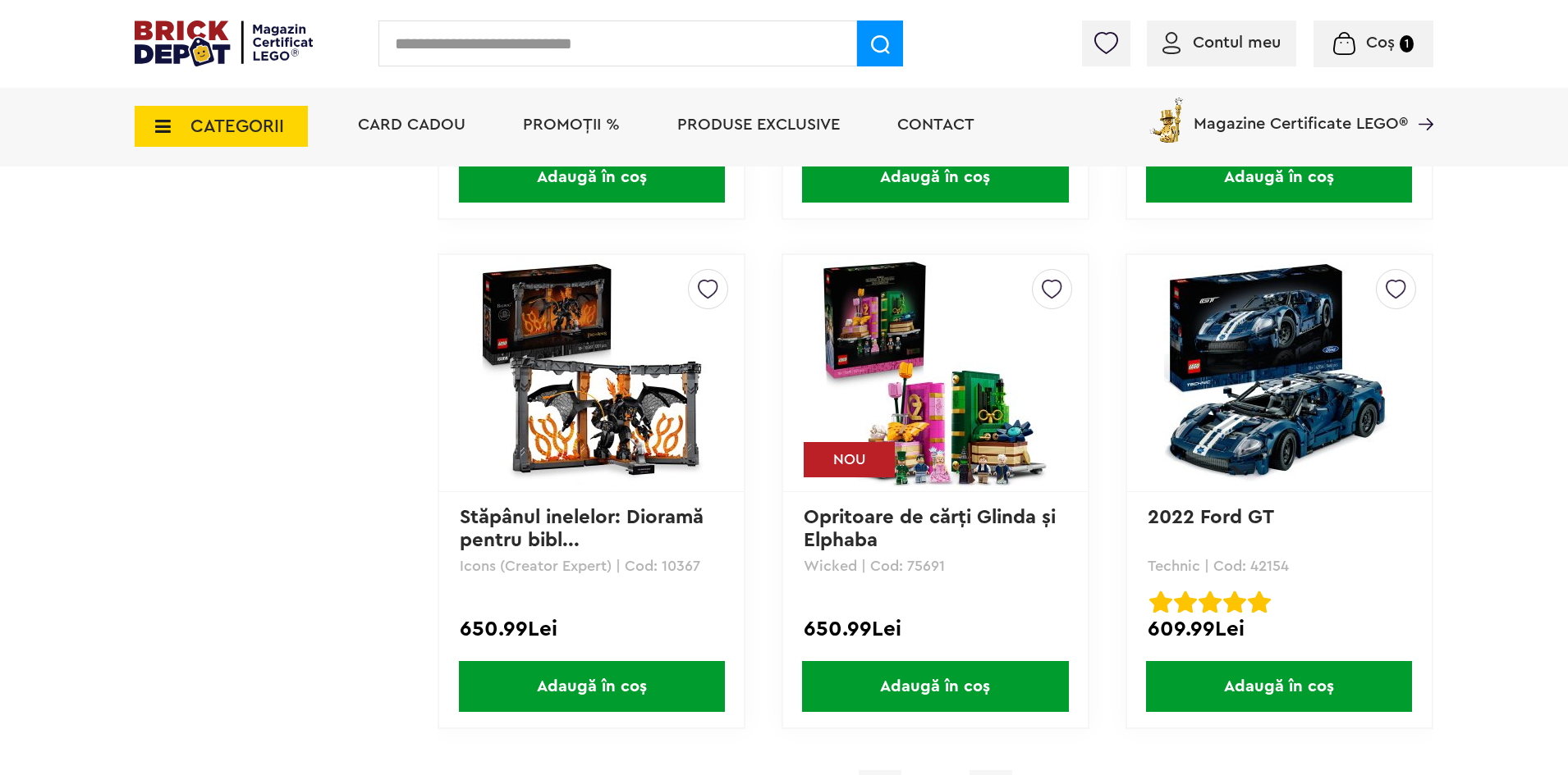
scroll to position [16369, 0]
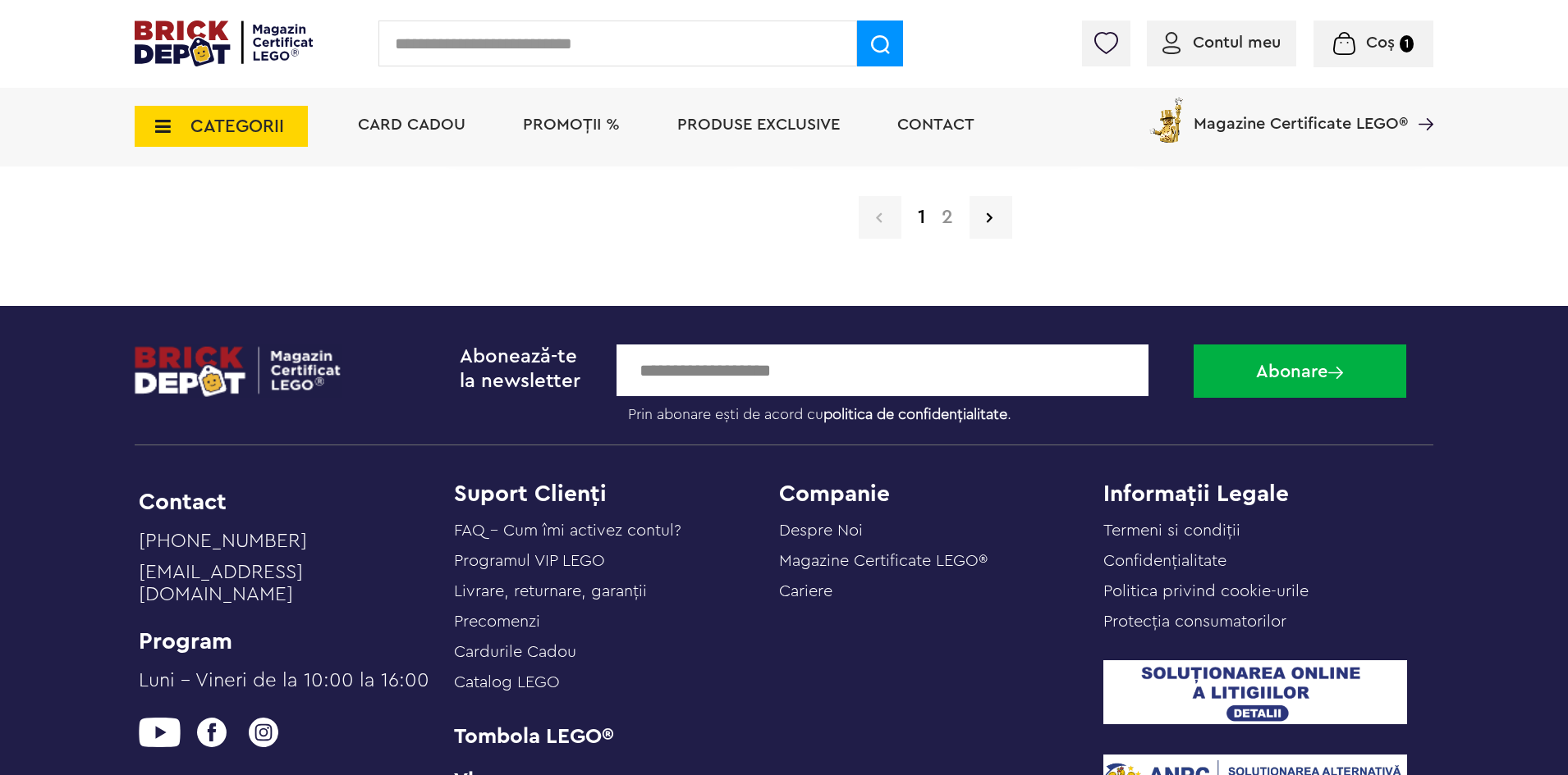
click at [949, 221] on link "2" at bounding box center [947, 218] width 28 height 20
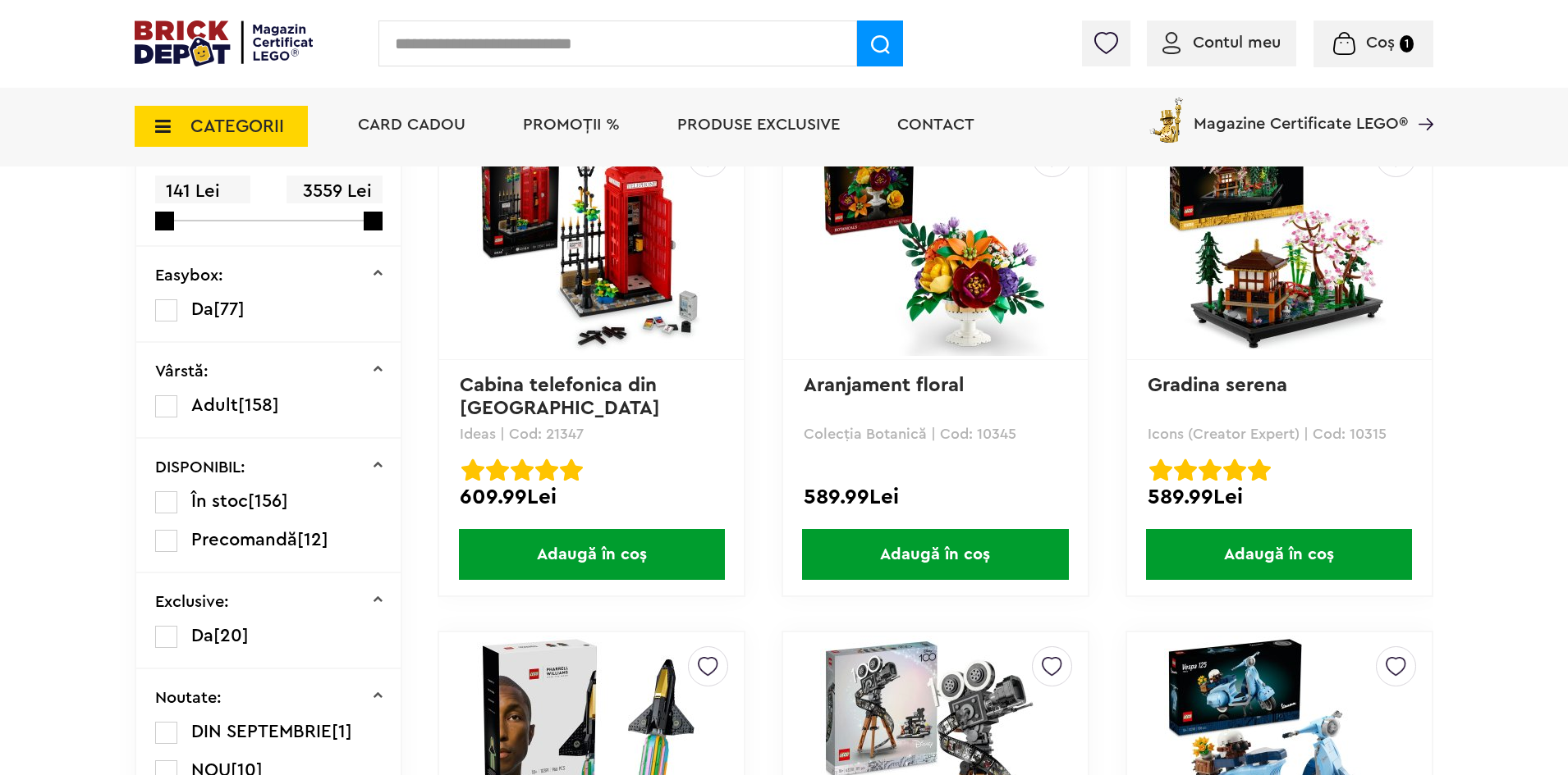
scroll to position [318, 0]
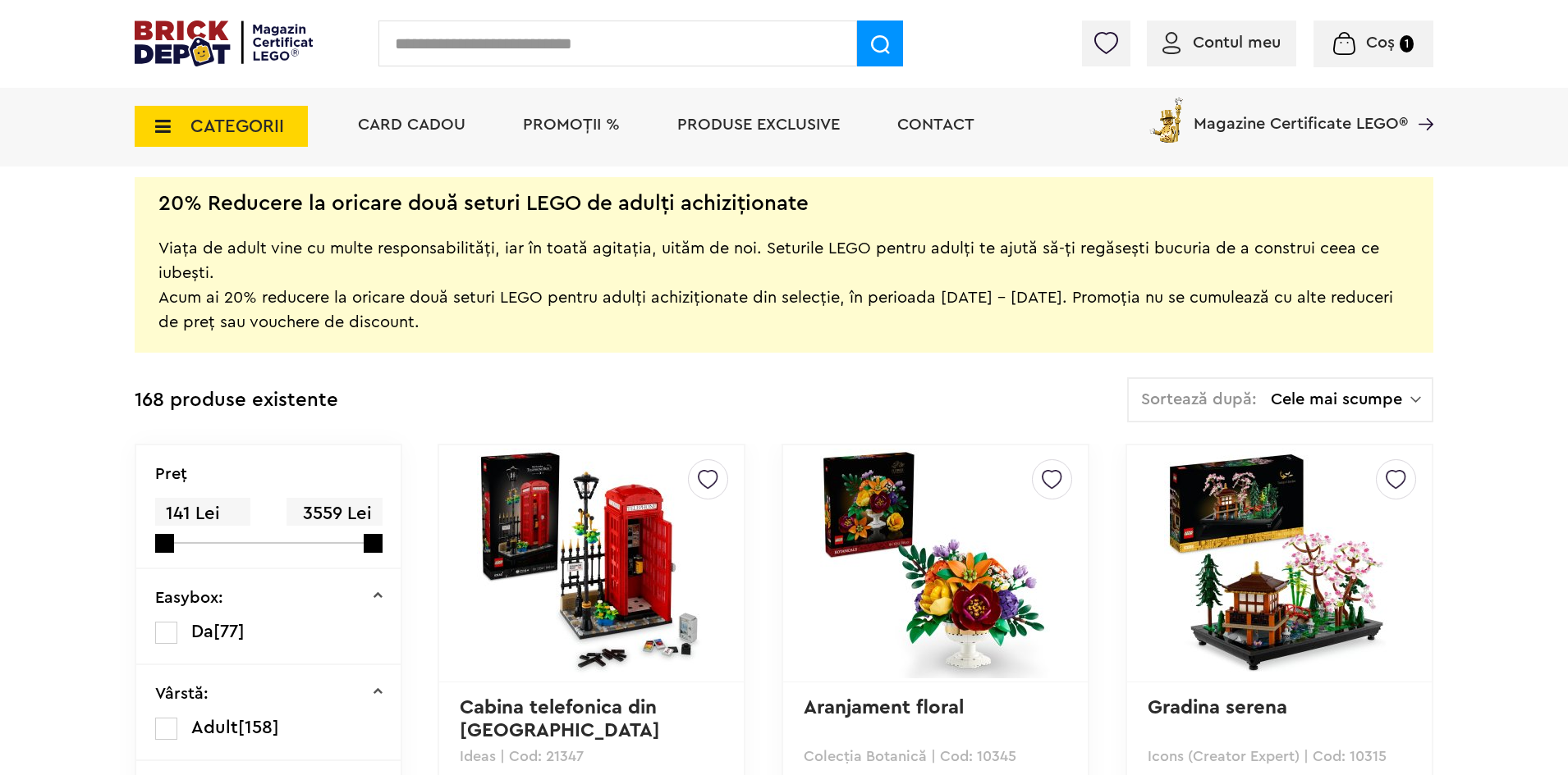
click at [1391, 405] on span "Cele mai scumpe" at bounding box center [1340, 399] width 139 height 16
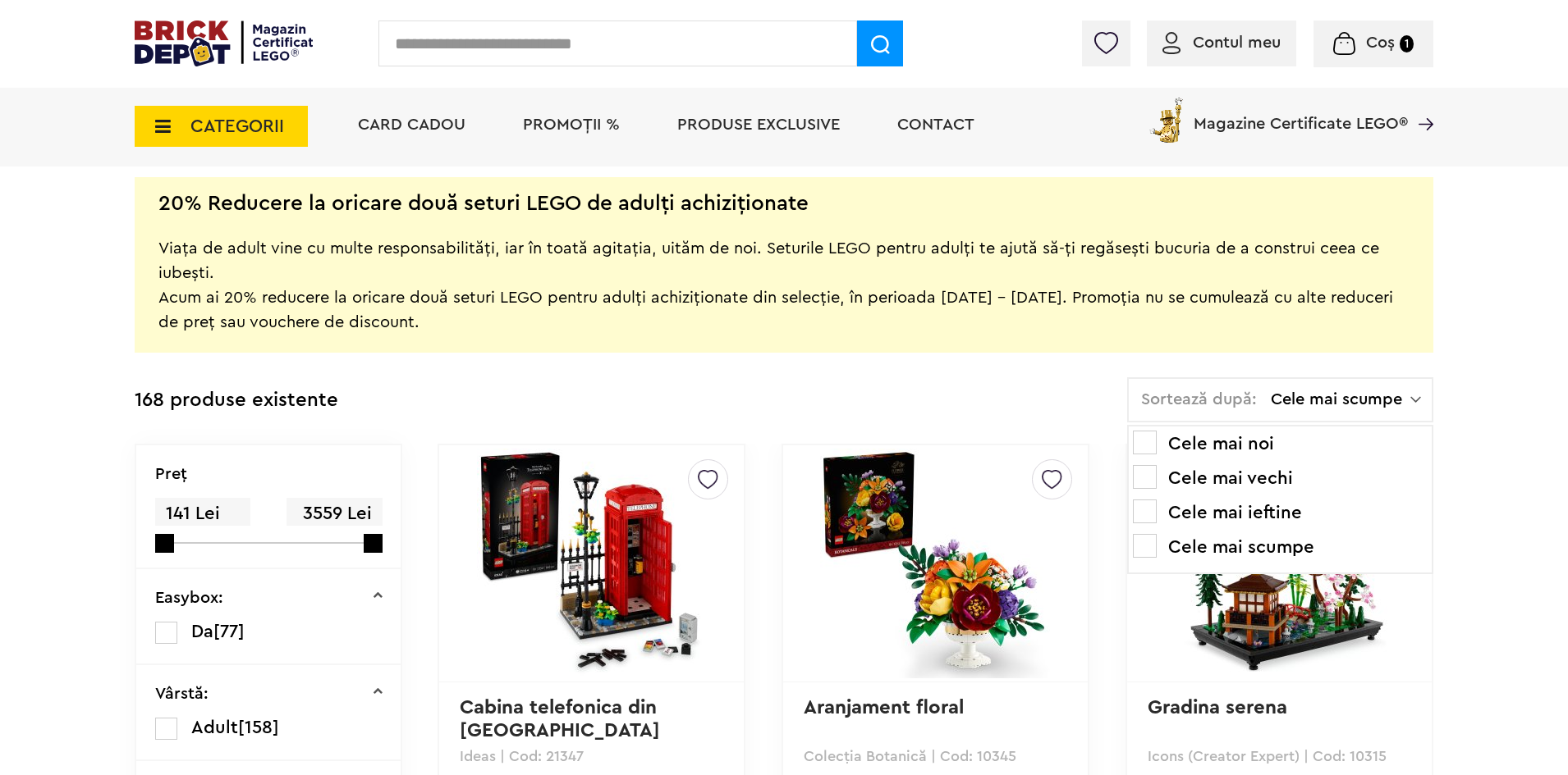
click at [1253, 517] on li "Cele mai ieftine" at bounding box center [1280, 512] width 295 height 26
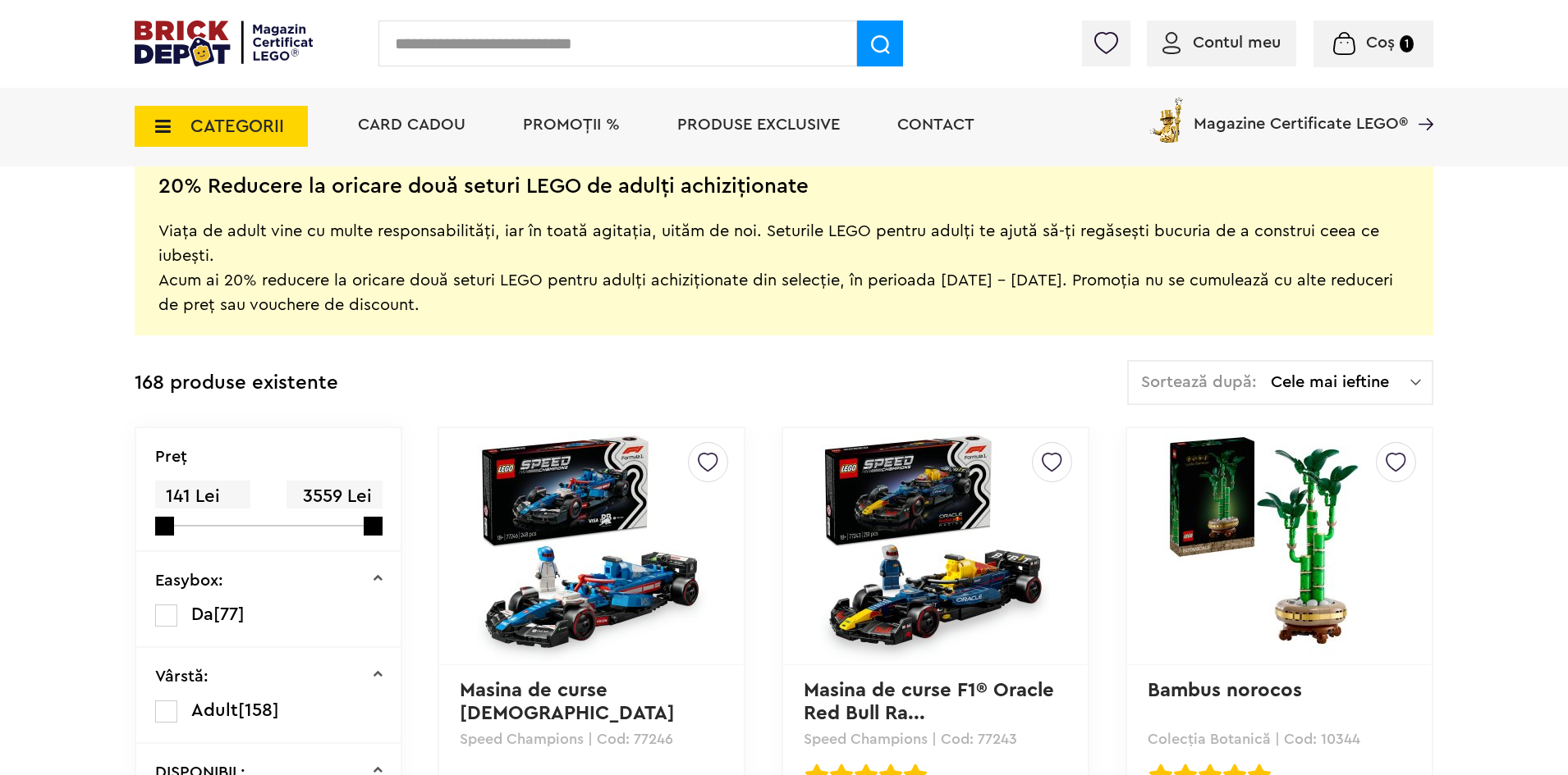
scroll to position [328, 0]
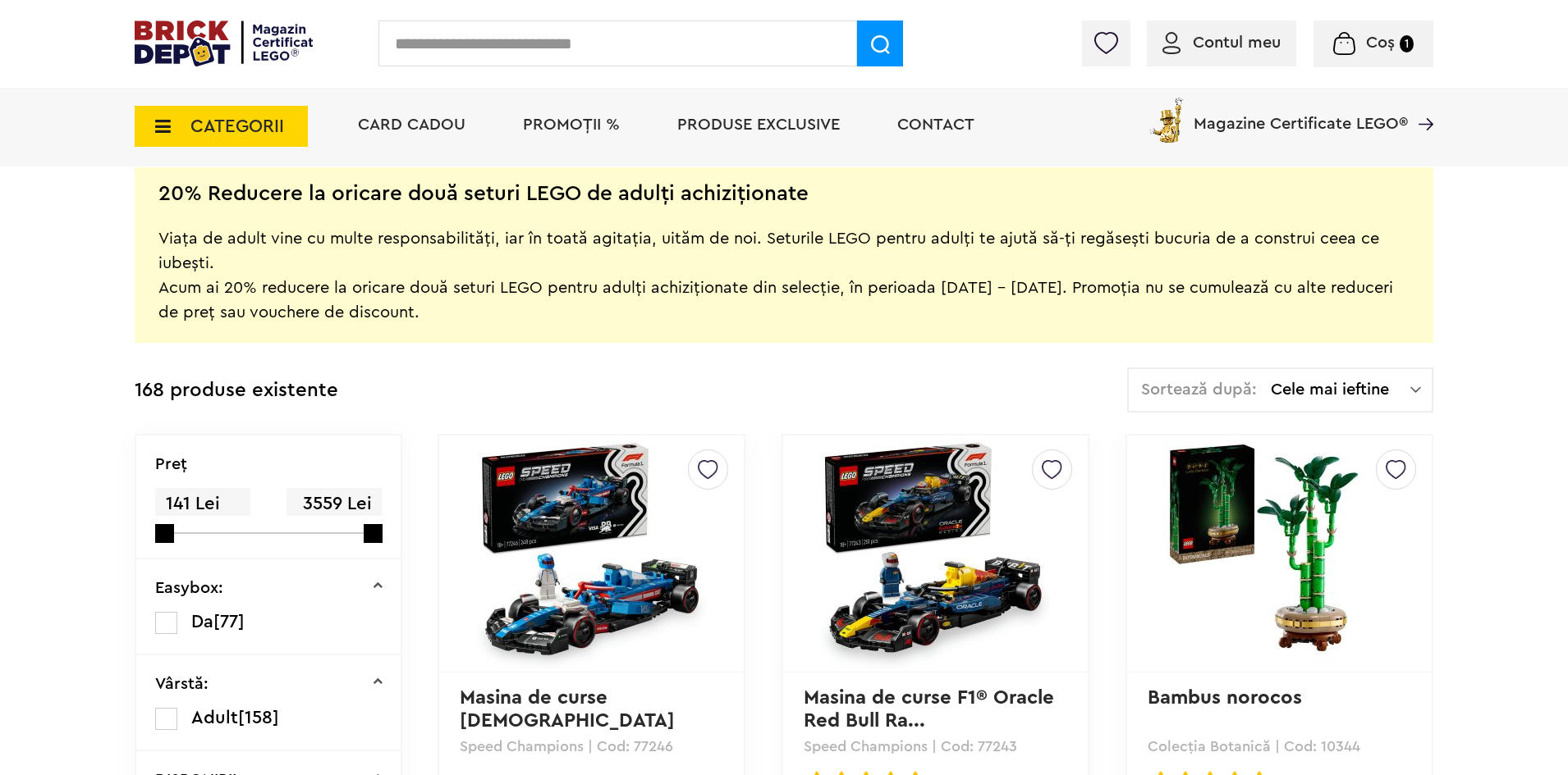
click at [1318, 387] on span "Cele mai ieftine" at bounding box center [1340, 389] width 139 height 16
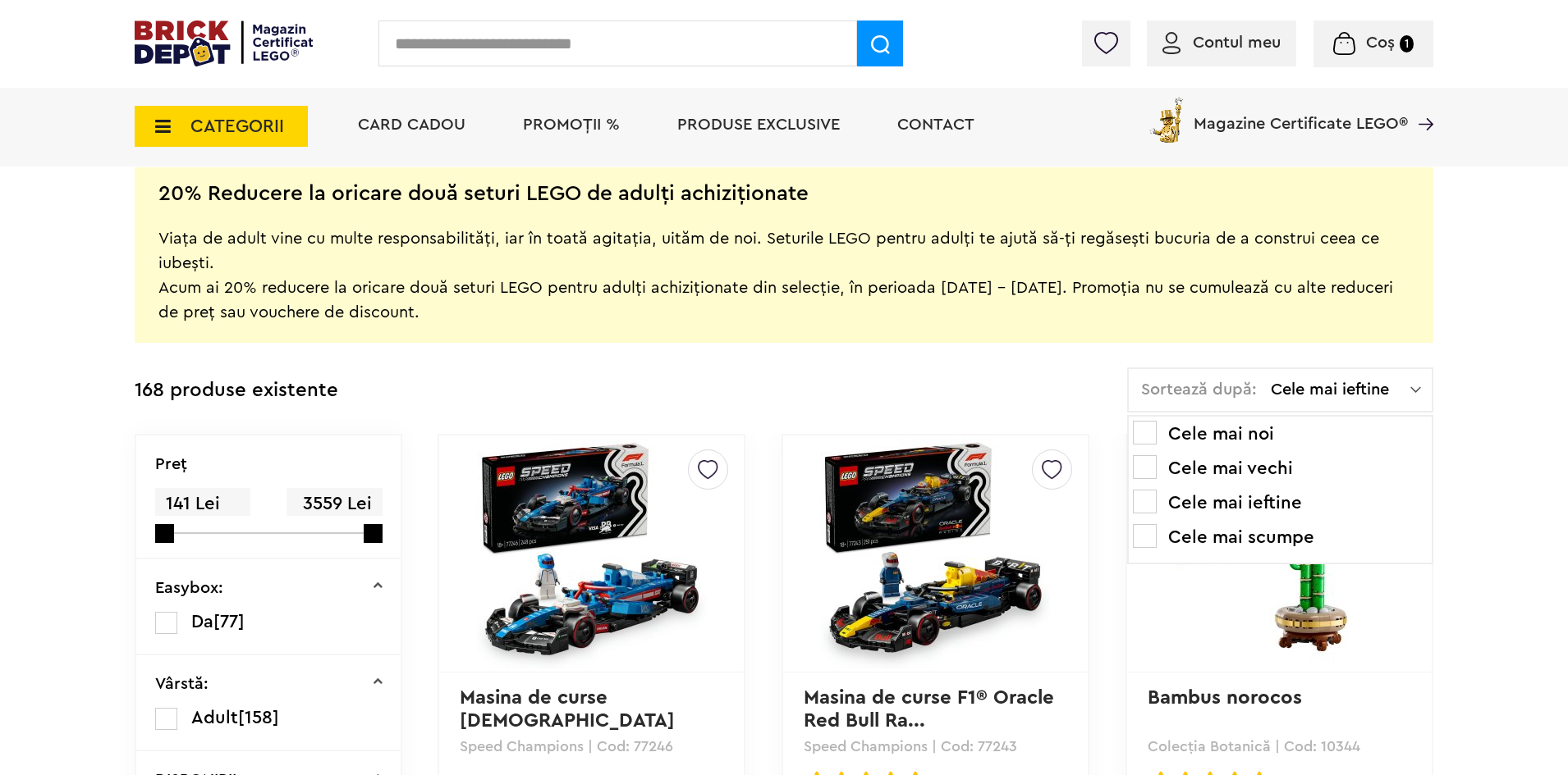
click at [1261, 539] on li "Cele mai scumpe" at bounding box center [1280, 537] width 295 height 26
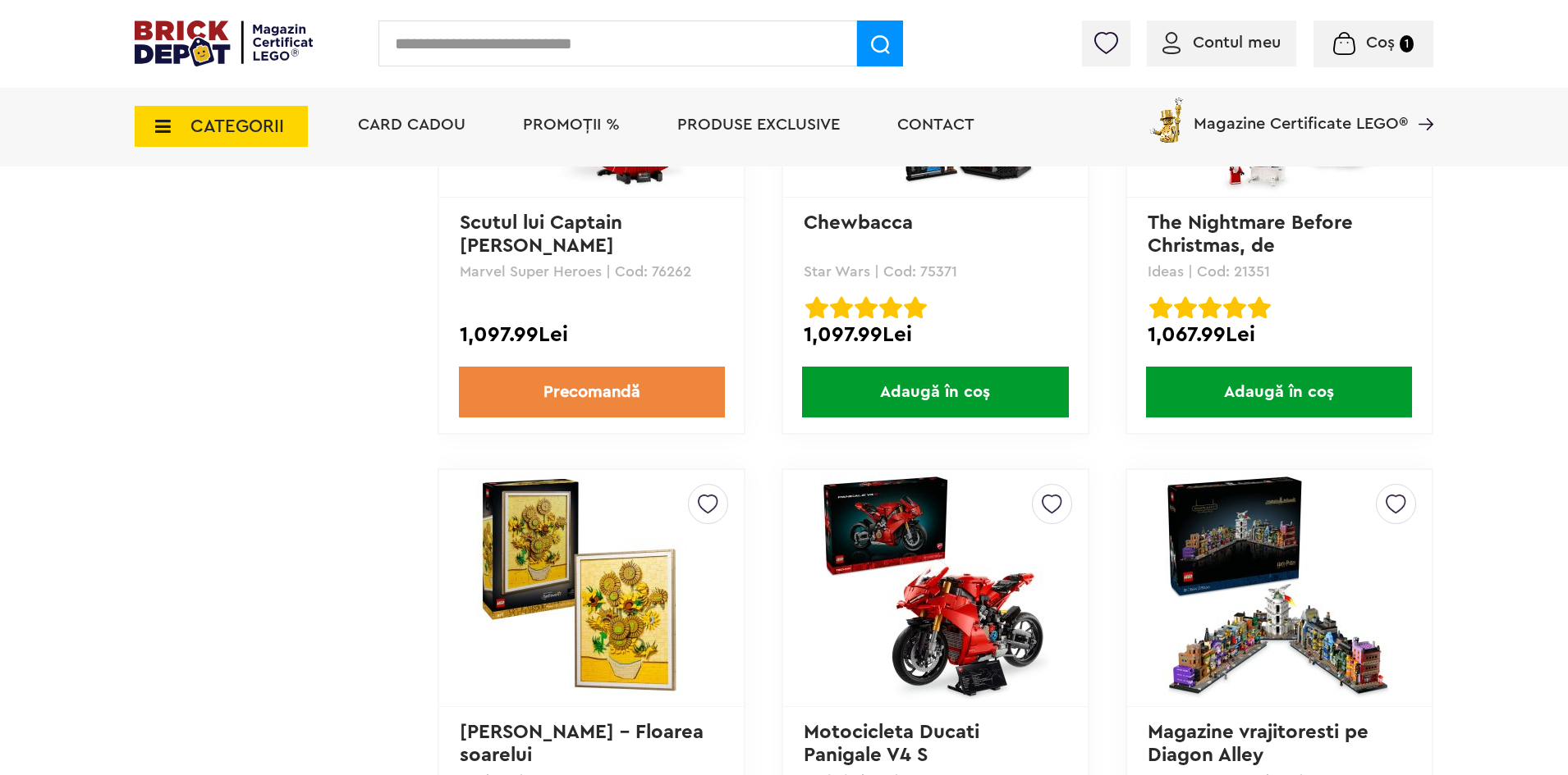
scroll to position [10227, 0]
